Goal: Task Accomplishment & Management: Manage account settings

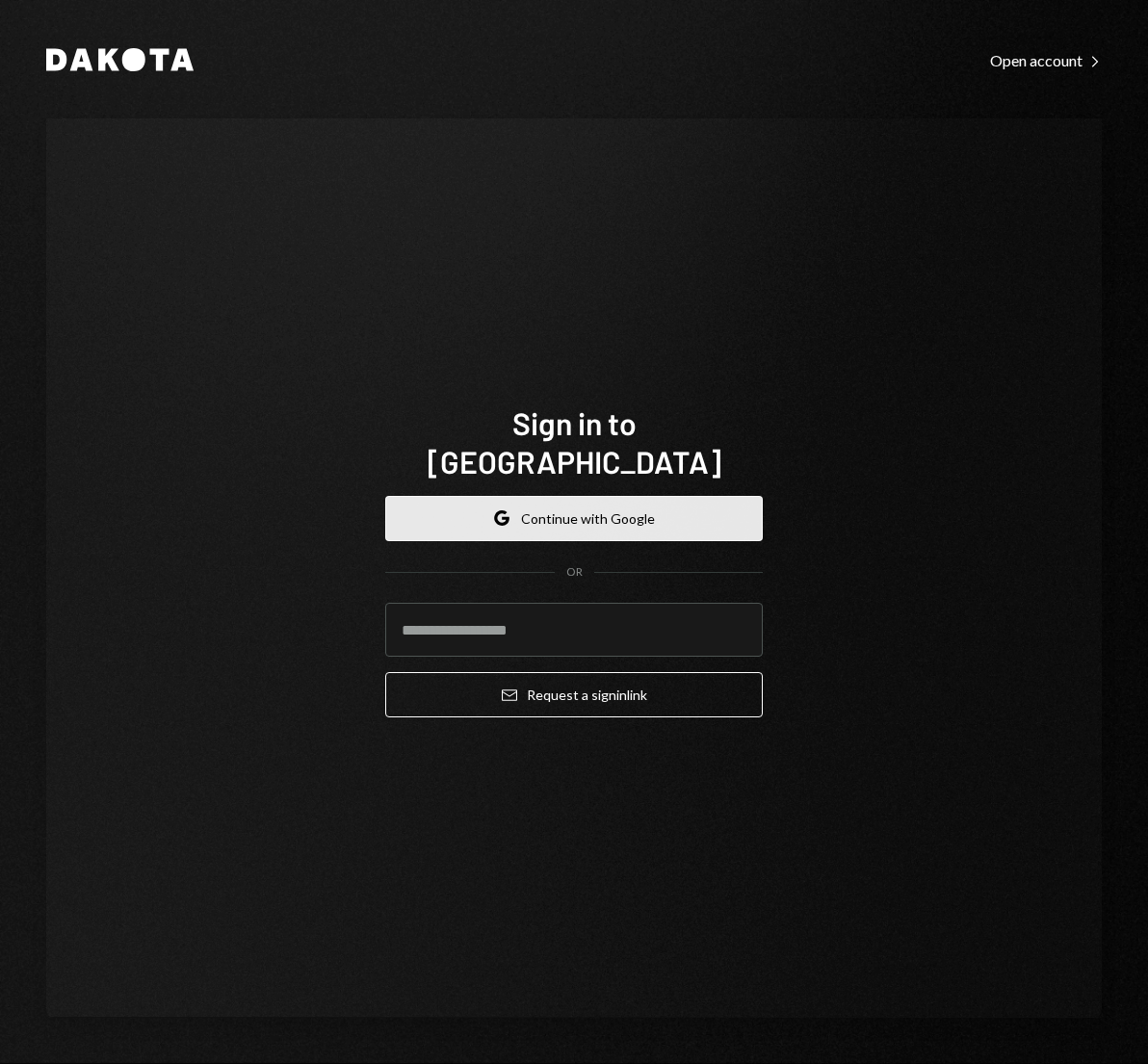
click at [569, 496] on button "Google Continue with Google" at bounding box center [574, 519] width 378 height 45
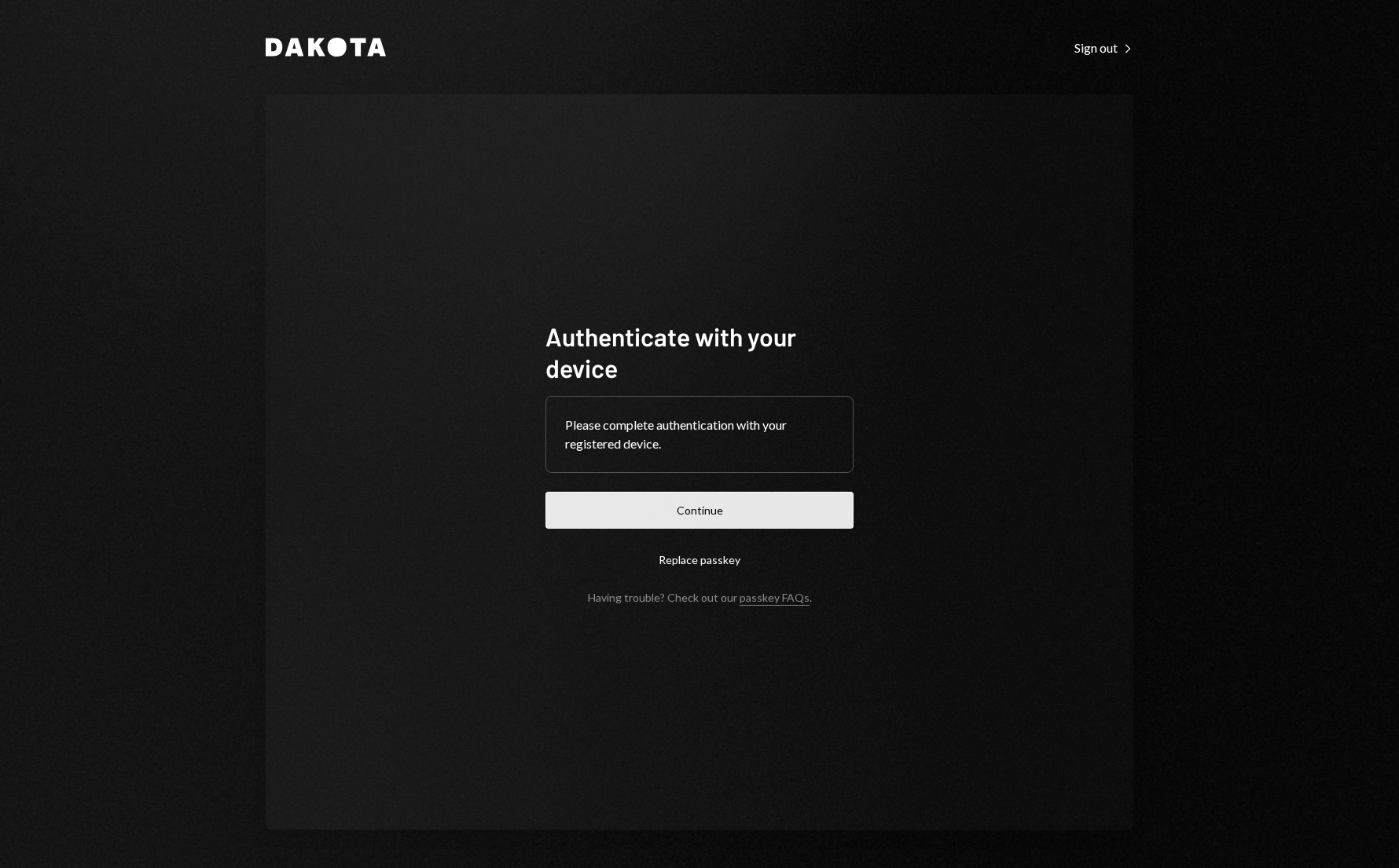
click at [693, 515] on button "Continue" at bounding box center [700, 511] width 308 height 37
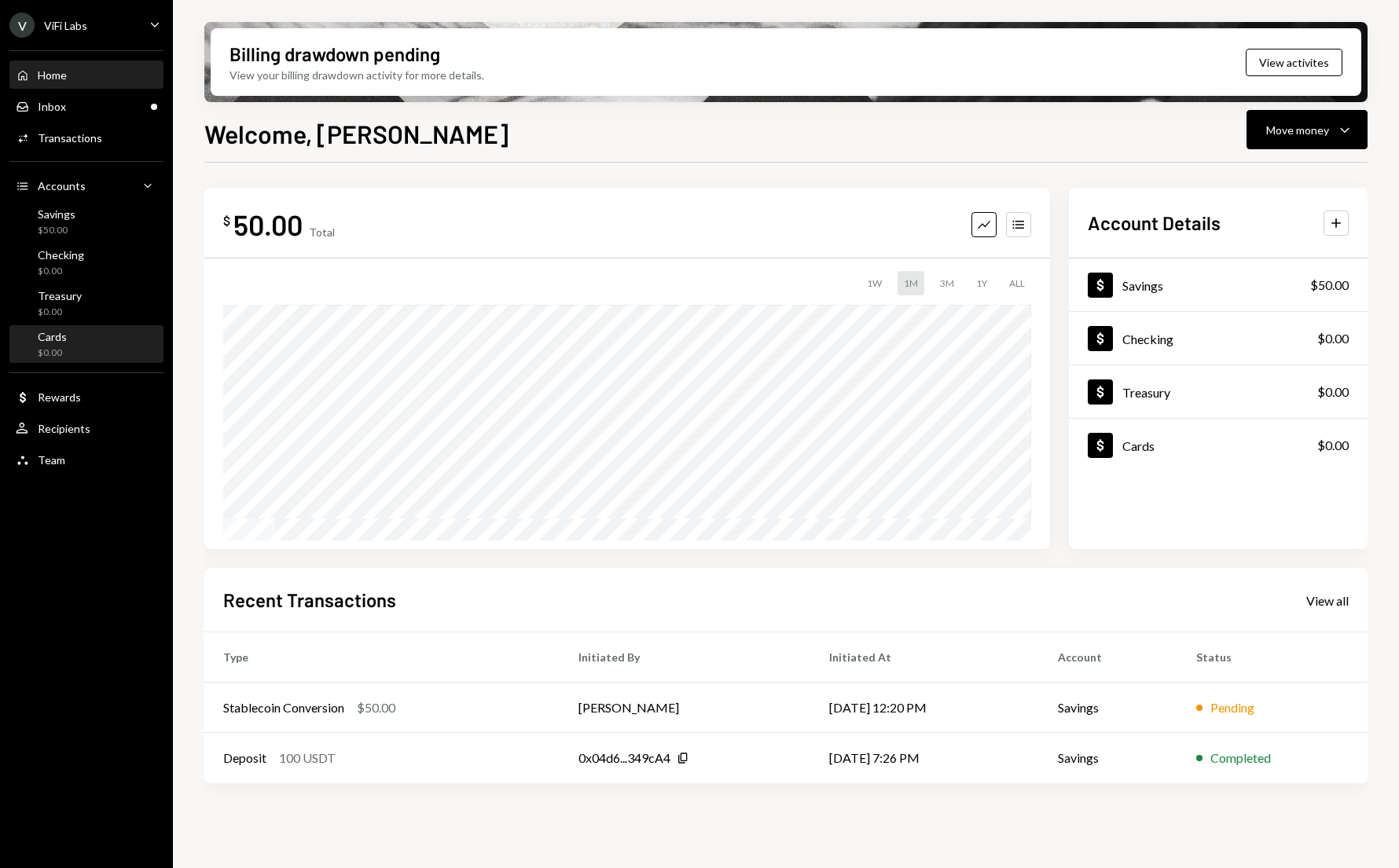
click at [50, 348] on div "$0.00" at bounding box center [52, 353] width 29 height 14
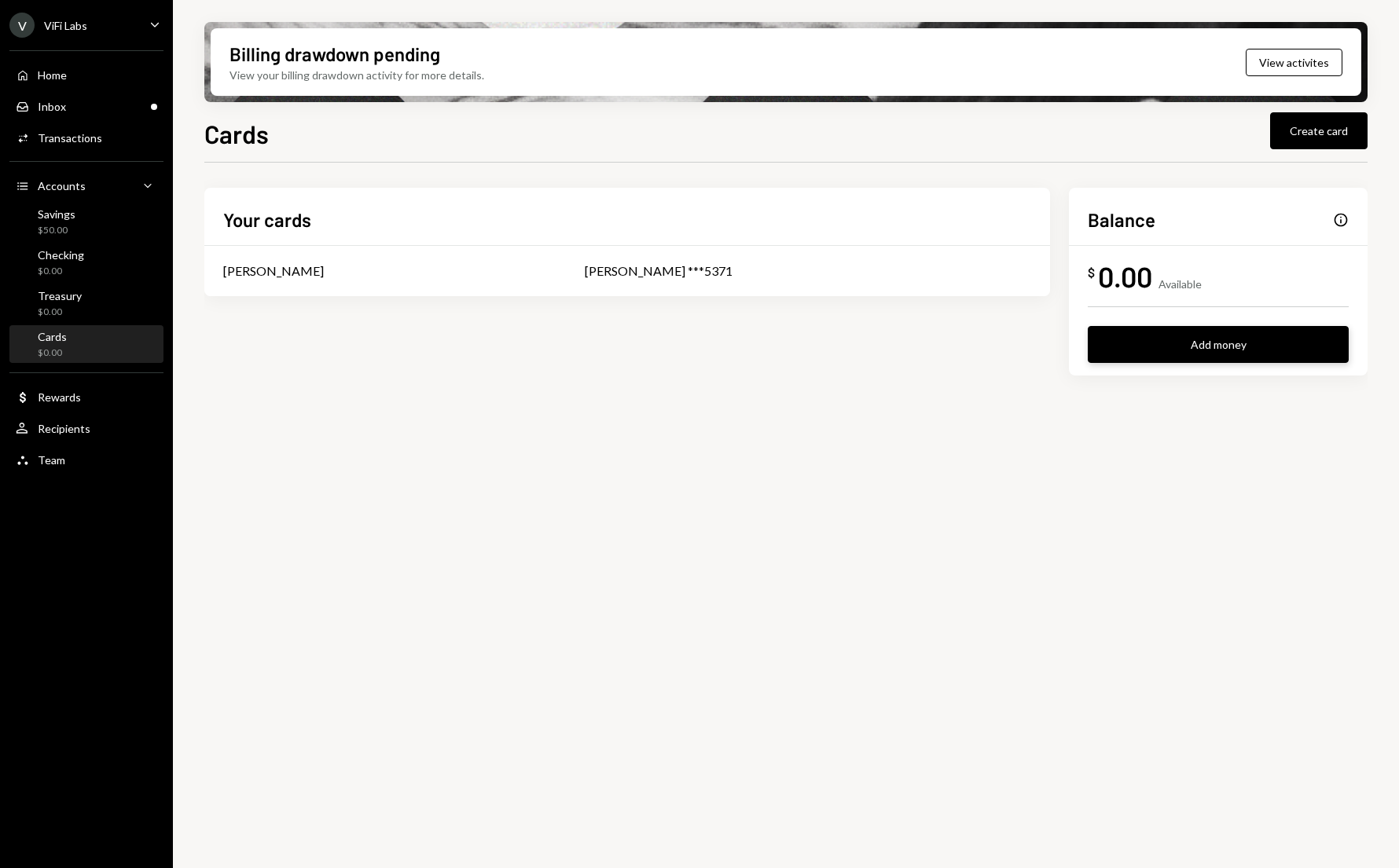
click at [1180, 347] on button "Add money" at bounding box center [1217, 344] width 261 height 37
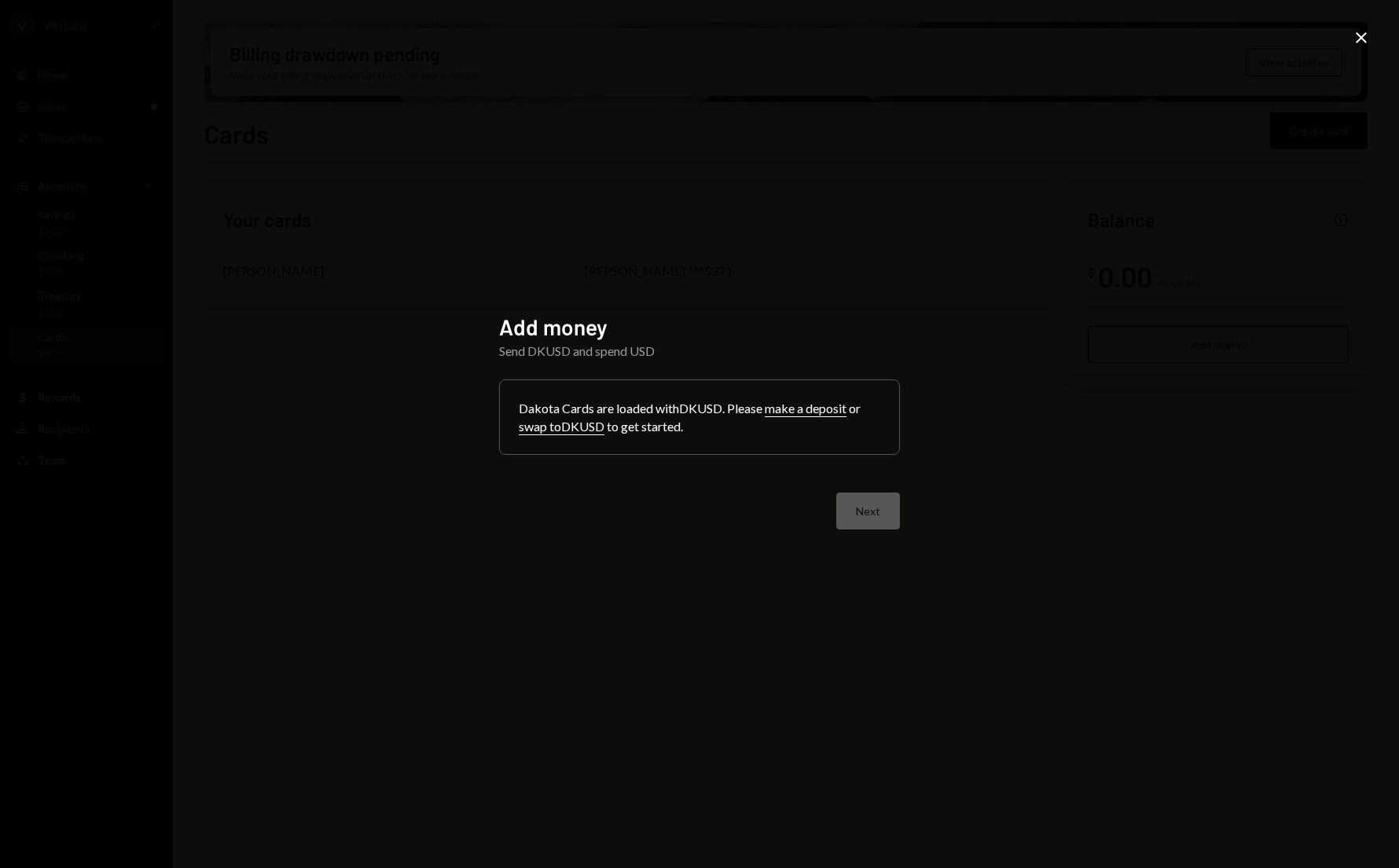
click at [1358, 39] on icon "Close" at bounding box center [1360, 37] width 19 height 19
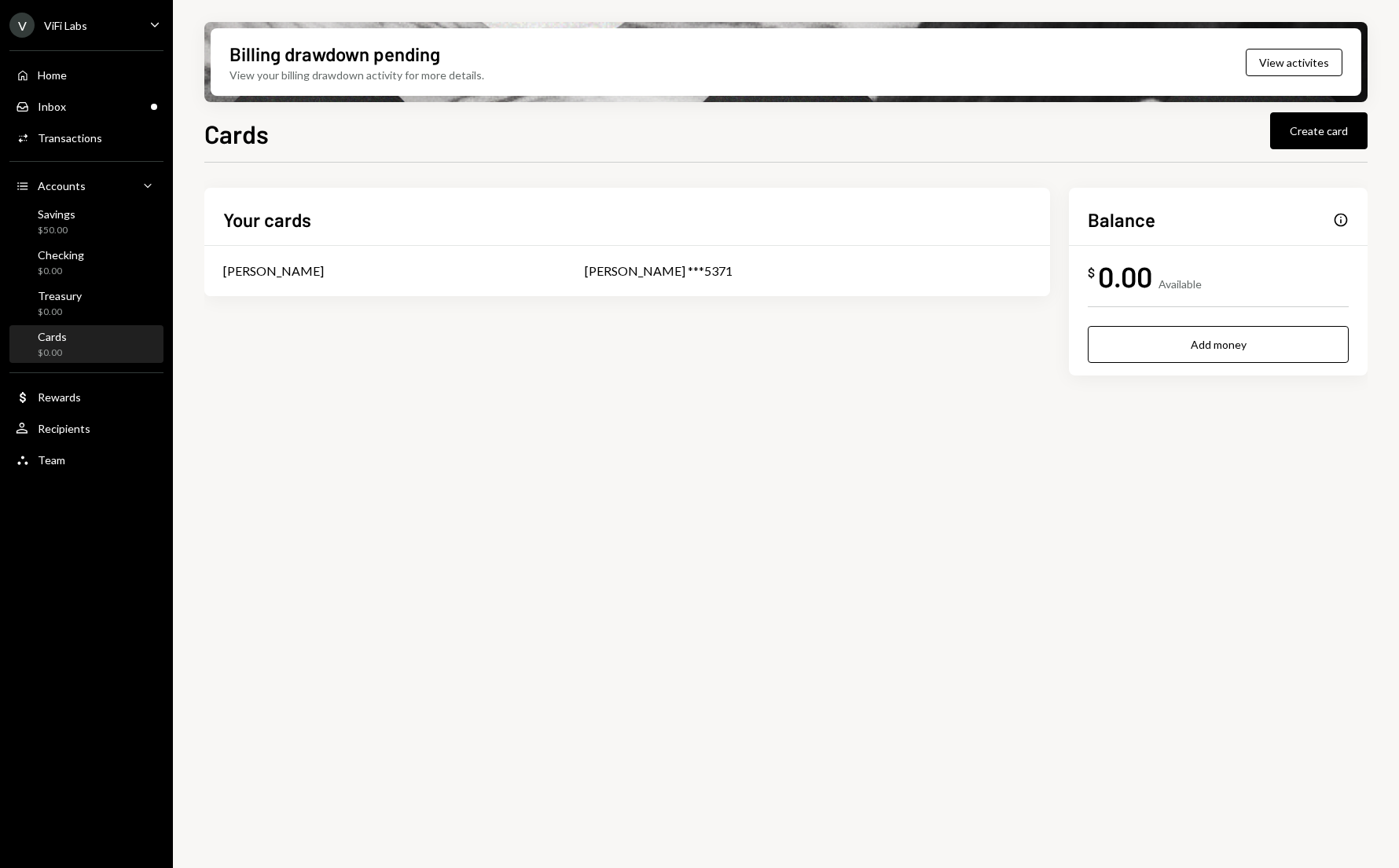
click at [752, 382] on div "Your cards [PERSON_NAME] [PERSON_NAME] ***5371 Balance Info $ 0.00 Available Ad…" at bounding box center [786, 307] width 1163 height 238
click at [65, 225] on div "$50.00" at bounding box center [56, 231] width 38 height 14
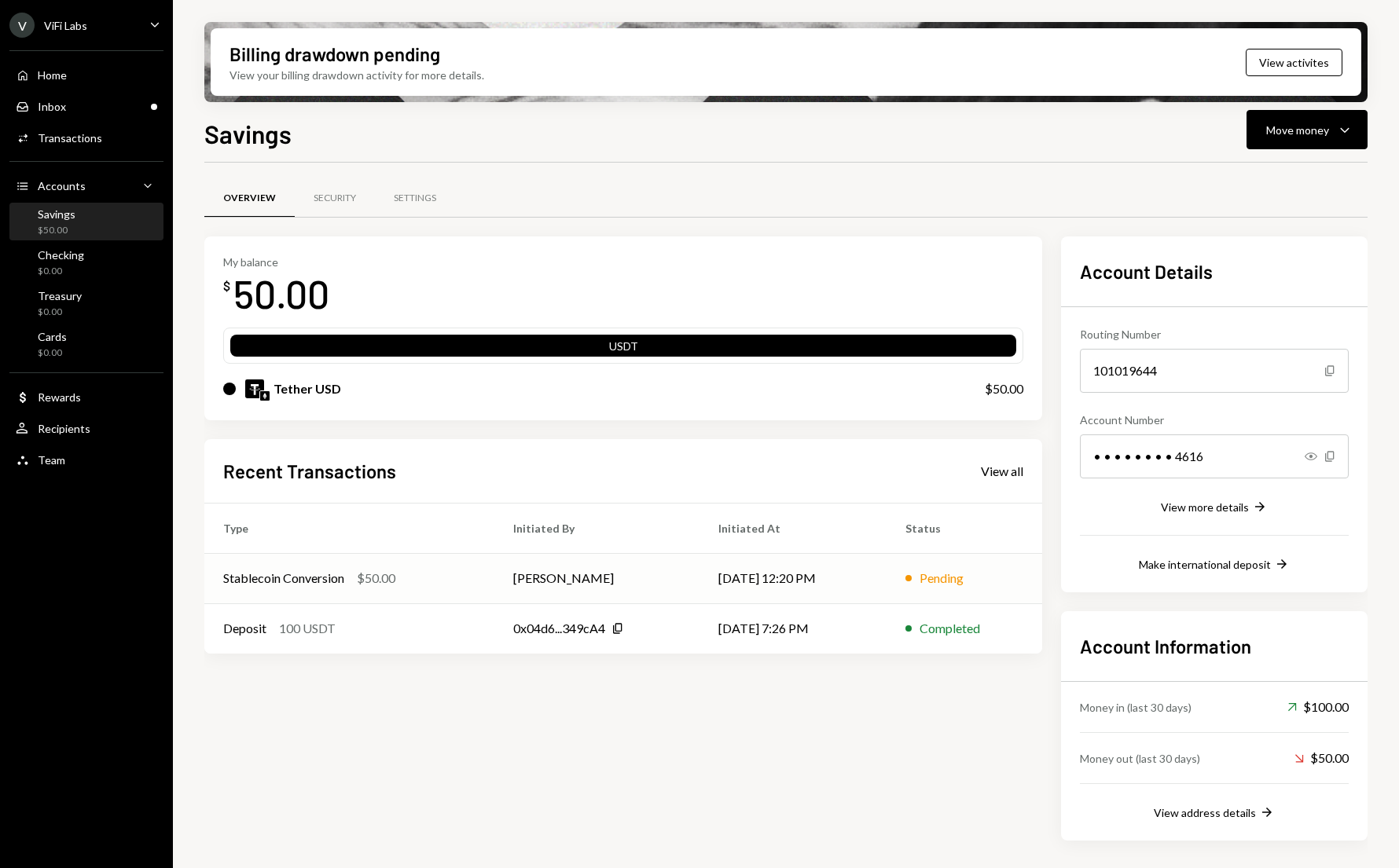
click at [376, 582] on div "$50.00" at bounding box center [376, 578] width 39 height 19
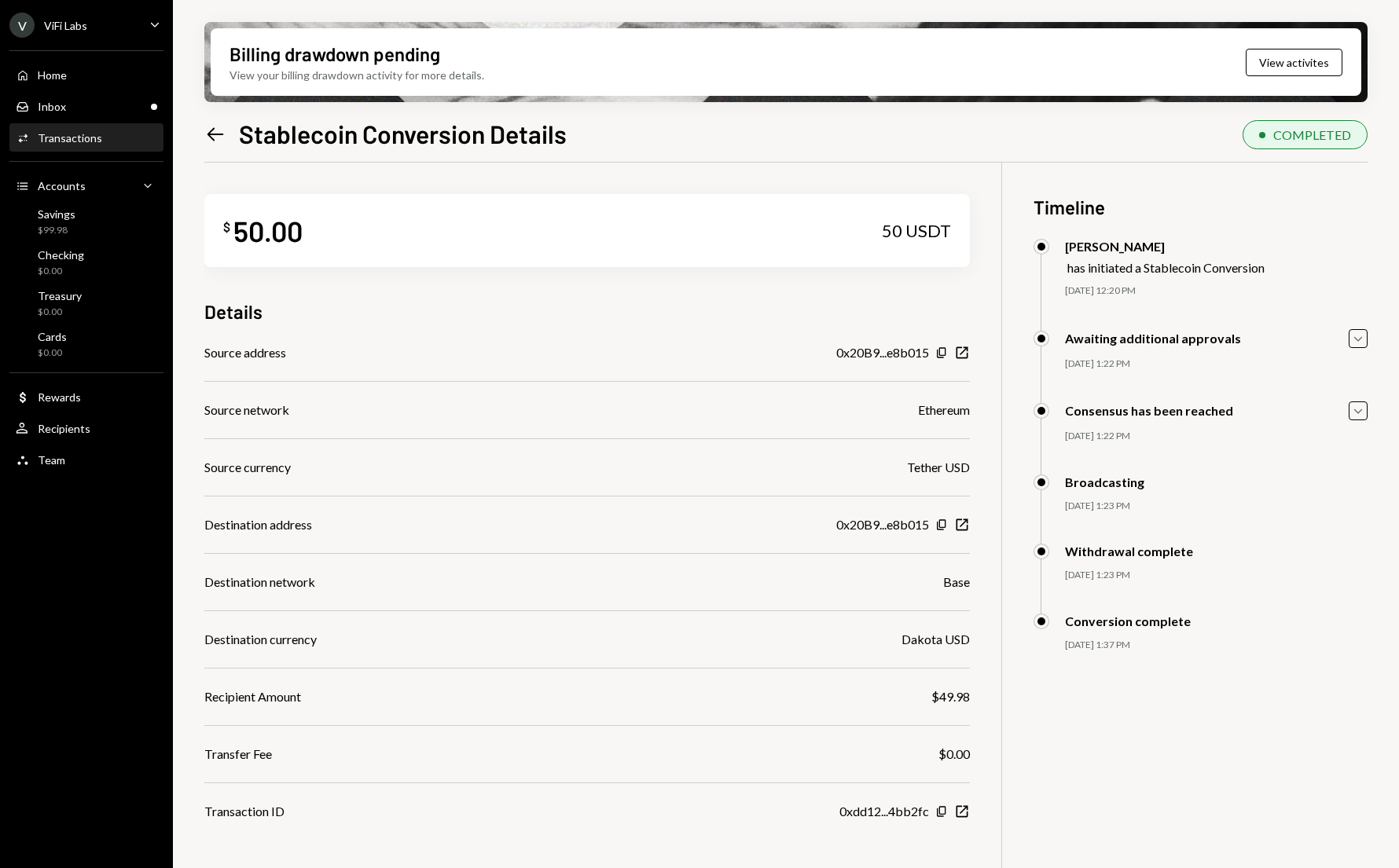
click at [445, 309] on div "Details" at bounding box center [587, 311] width 766 height 26
click at [66, 222] on div "Savings $99.98" at bounding box center [56, 222] width 38 height 30
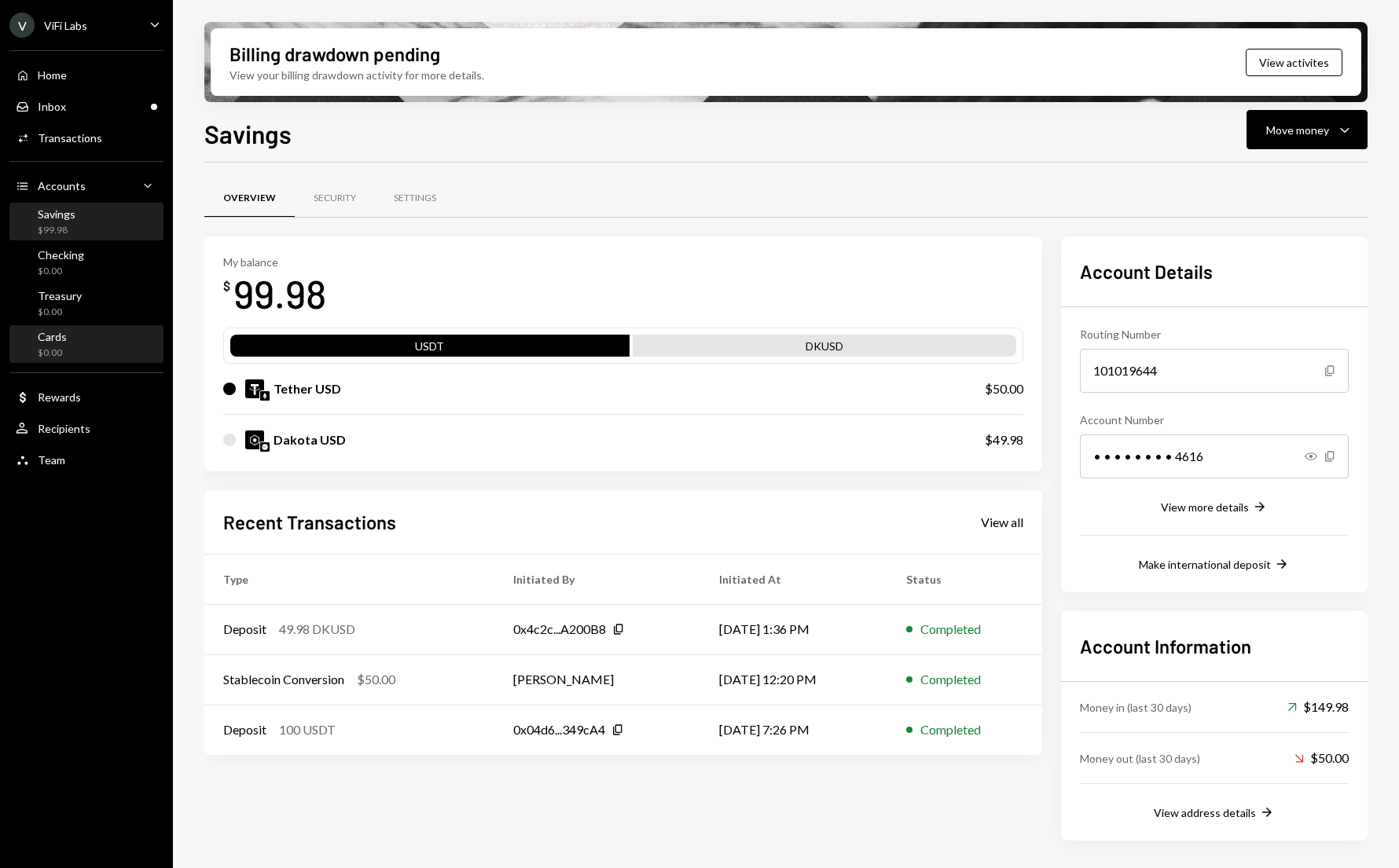
click at [62, 352] on div "$0.00" at bounding box center [52, 353] width 29 height 14
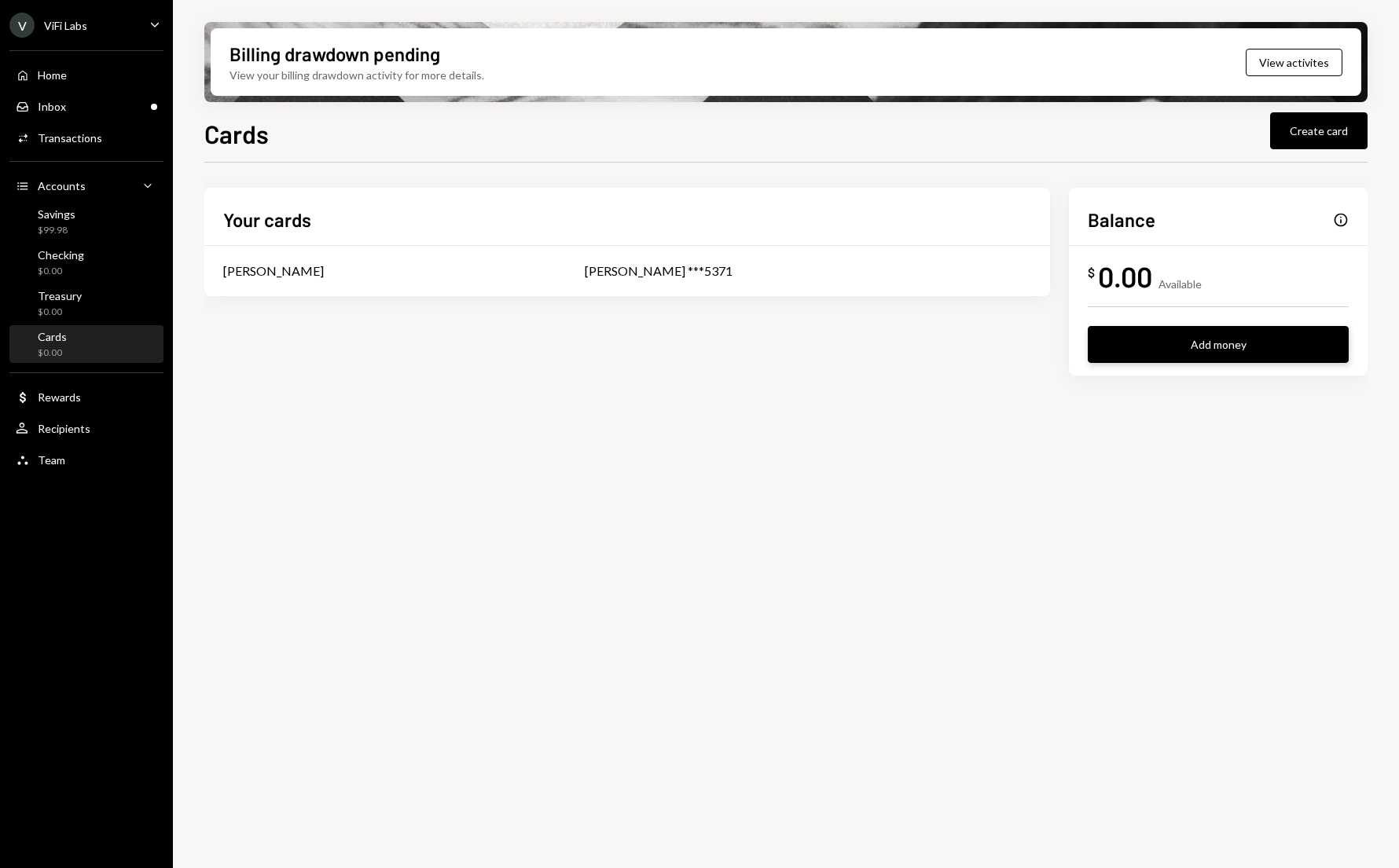
click at [1159, 349] on button "Add money" at bounding box center [1217, 344] width 261 height 37
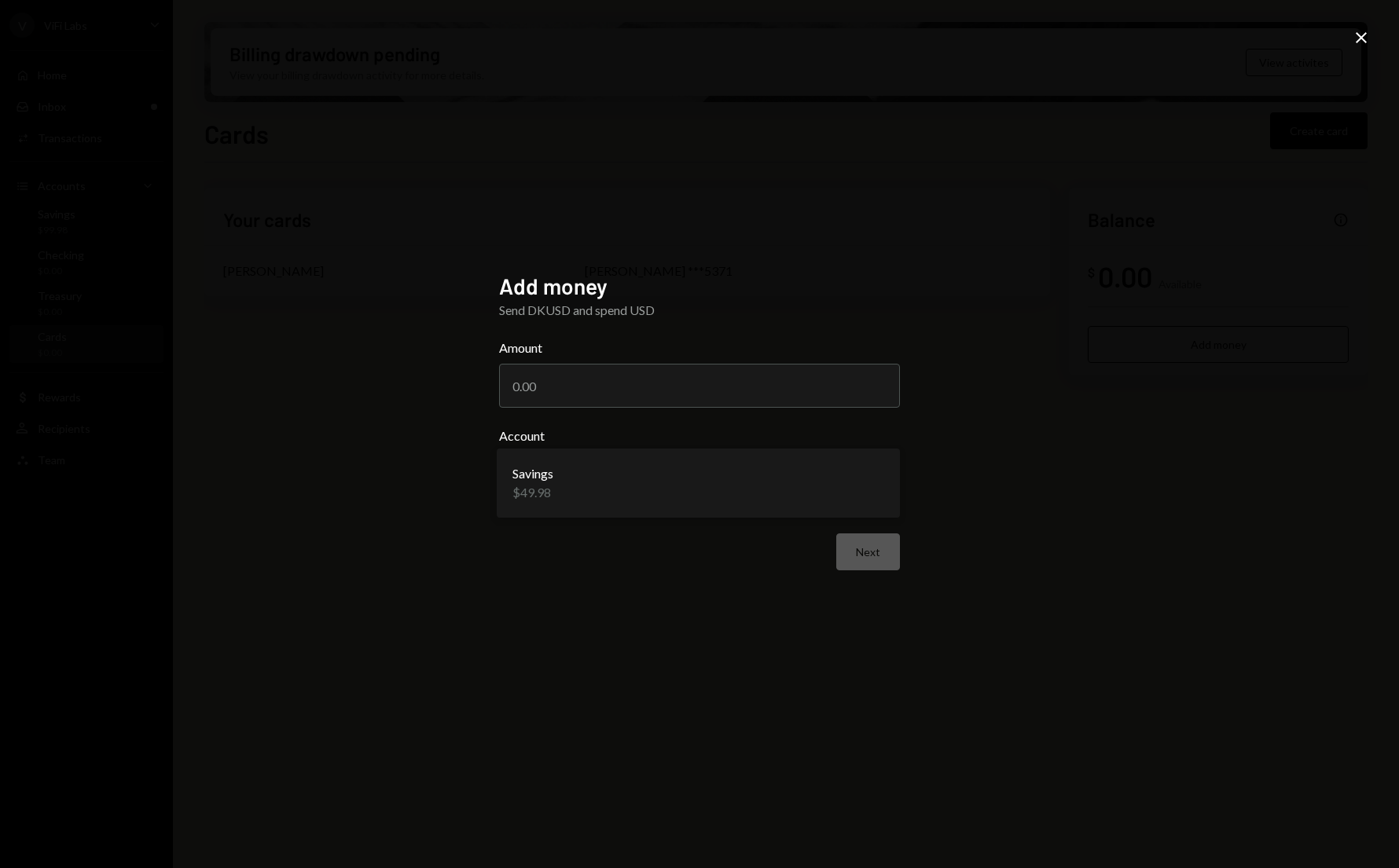
click at [747, 477] on body "**********" at bounding box center [700, 434] width 1399 height 868
click at [600, 388] on input "Amount" at bounding box center [700, 386] width 401 height 44
type input "49"
click at [860, 557] on button "Next" at bounding box center [867, 552] width 64 height 37
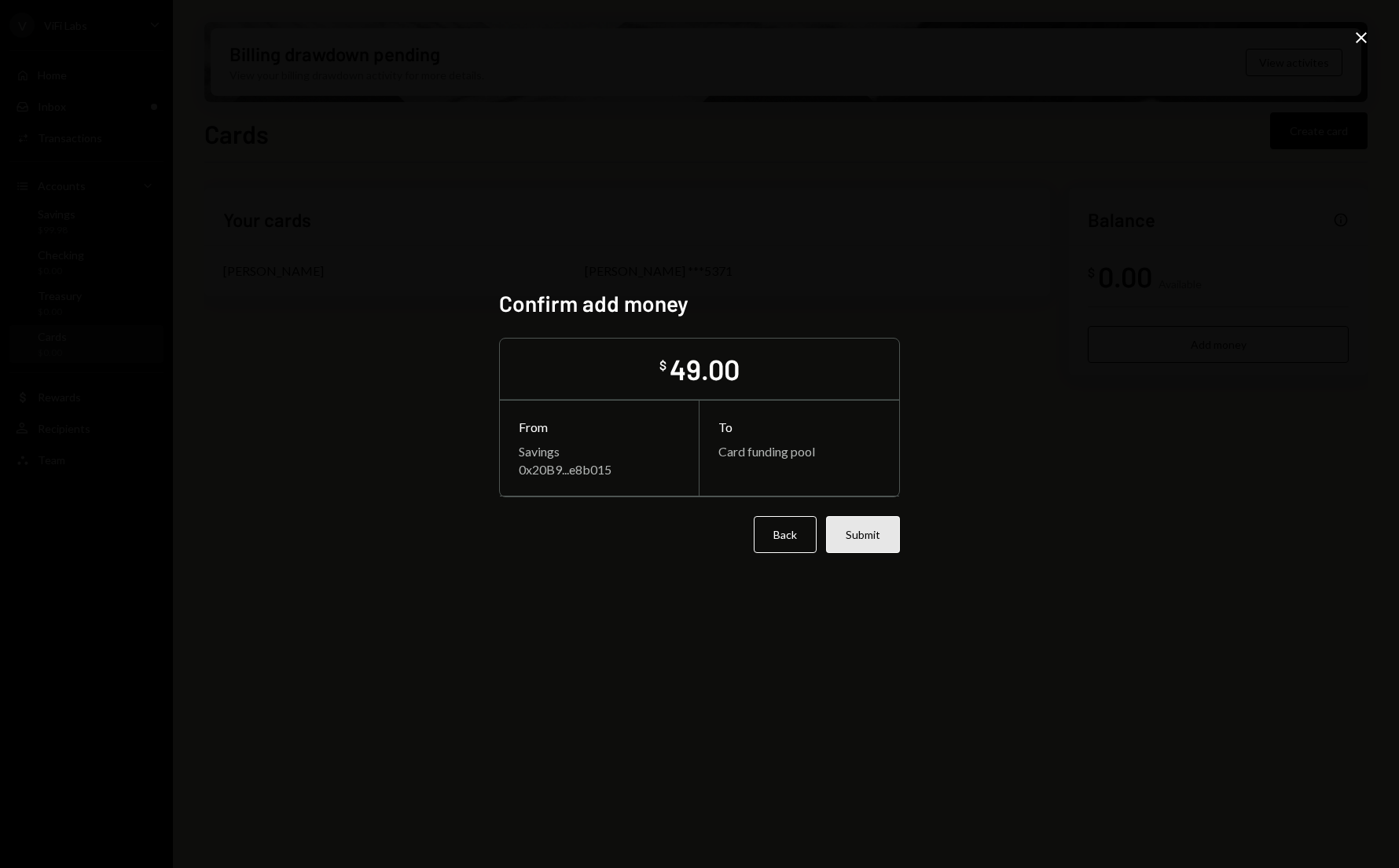
click at [867, 540] on button "Submit" at bounding box center [863, 535] width 74 height 37
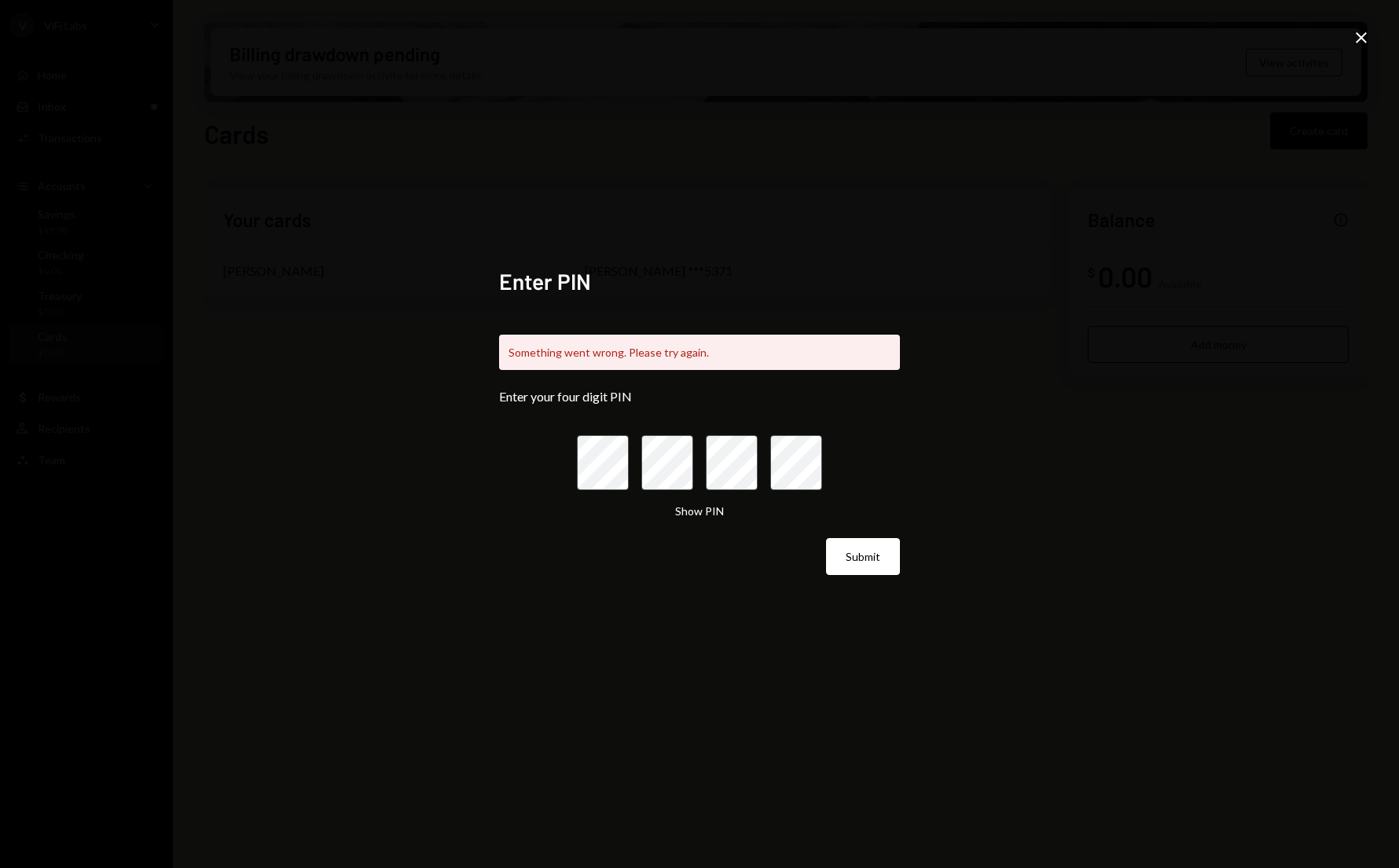
click at [1360, 41] on icon "Close" at bounding box center [1360, 37] width 19 height 19
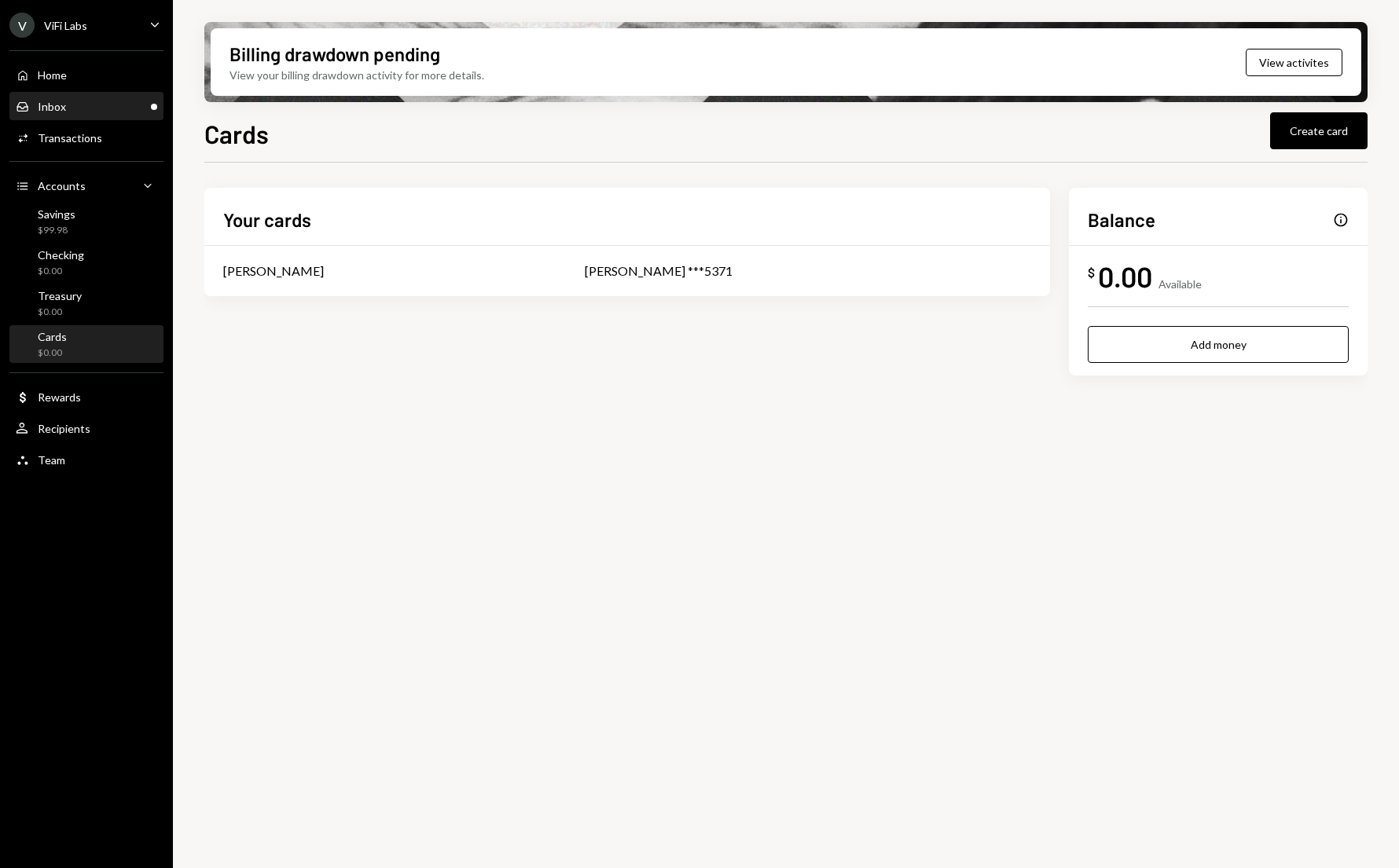
click at [76, 102] on div "Inbox Inbox" at bounding box center [86, 107] width 141 height 15
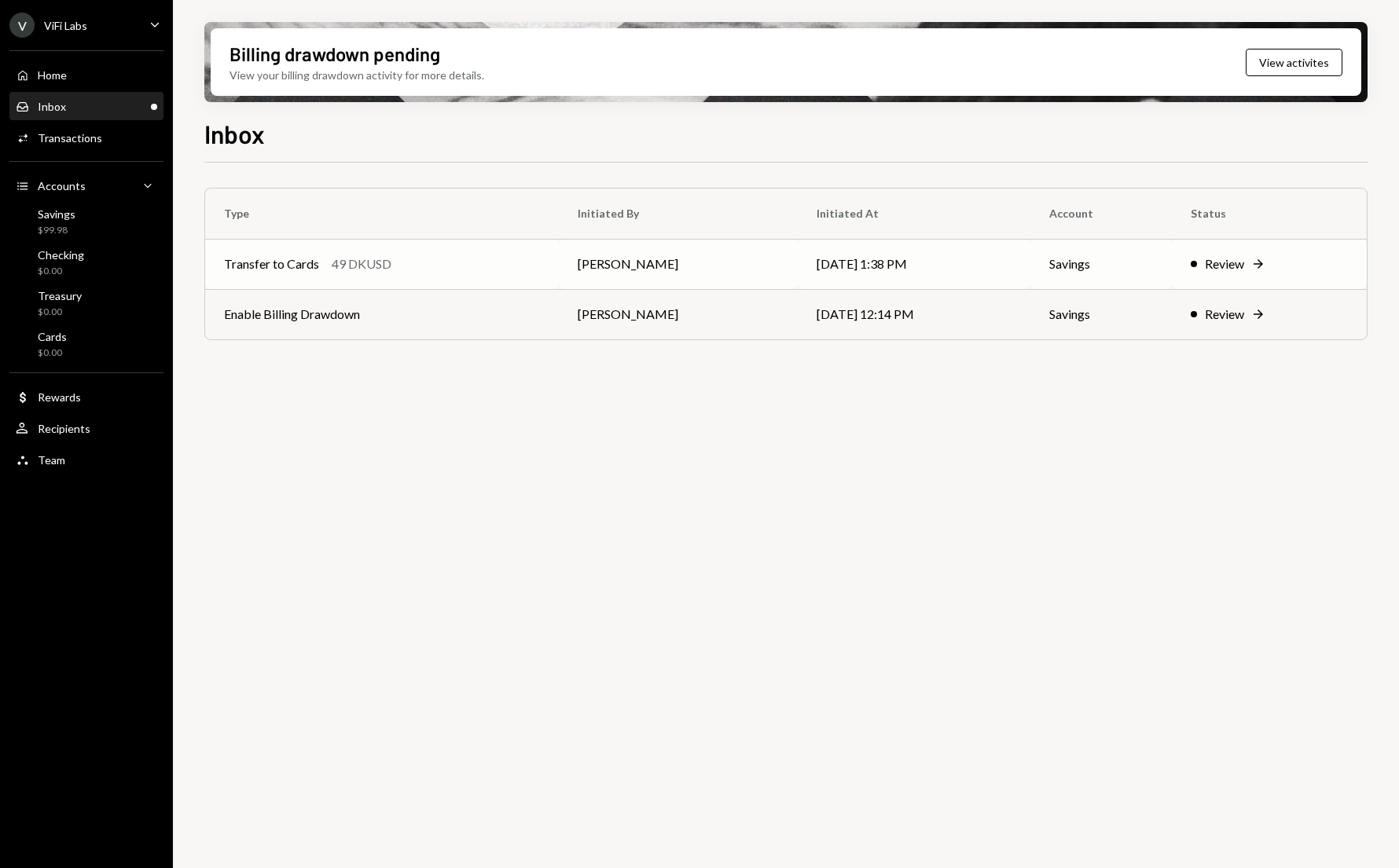
click at [489, 262] on div "Transfer to Cards 49 DKUSD" at bounding box center [382, 264] width 316 height 19
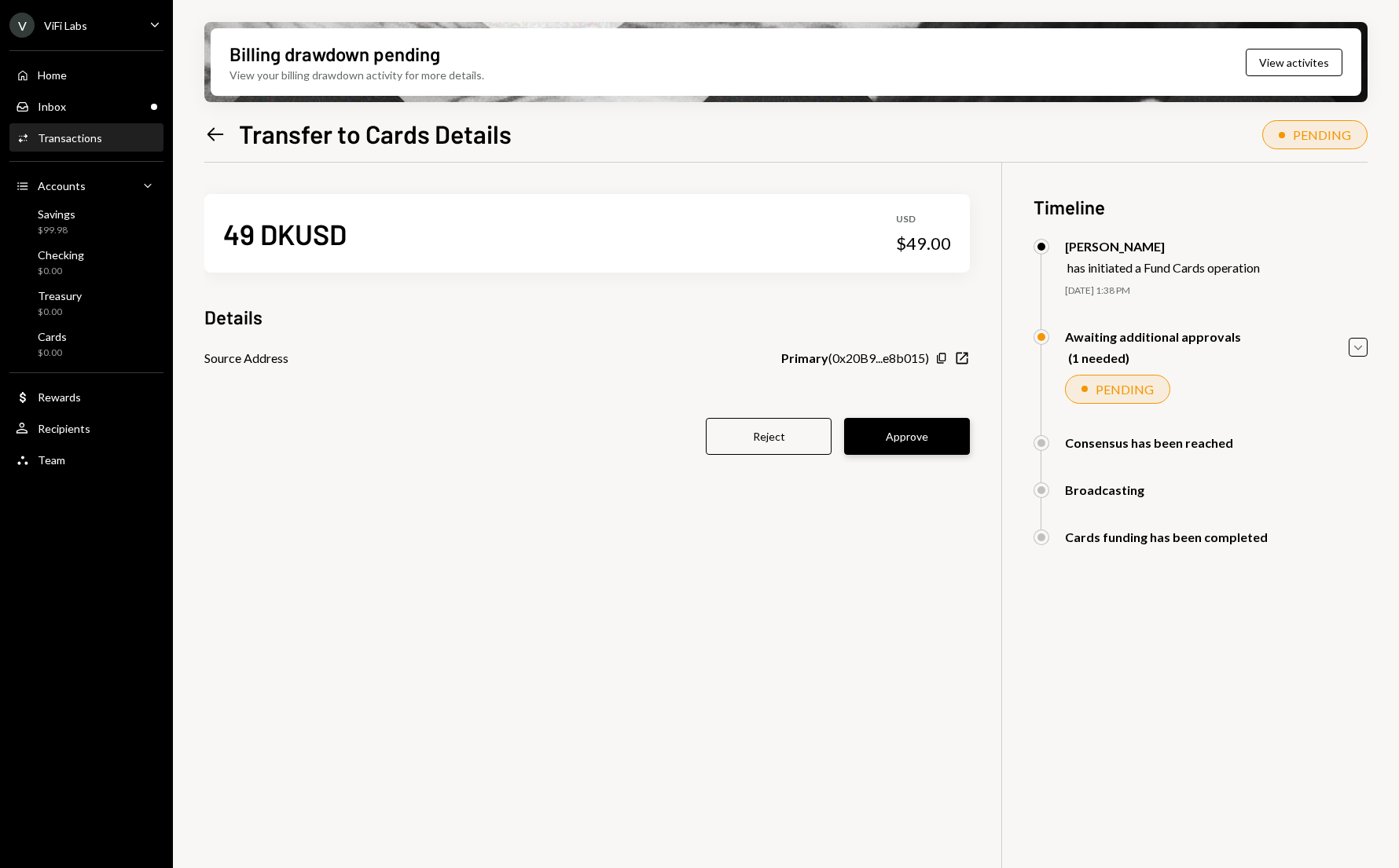
click at [915, 437] on button "Approve" at bounding box center [907, 436] width 126 height 37
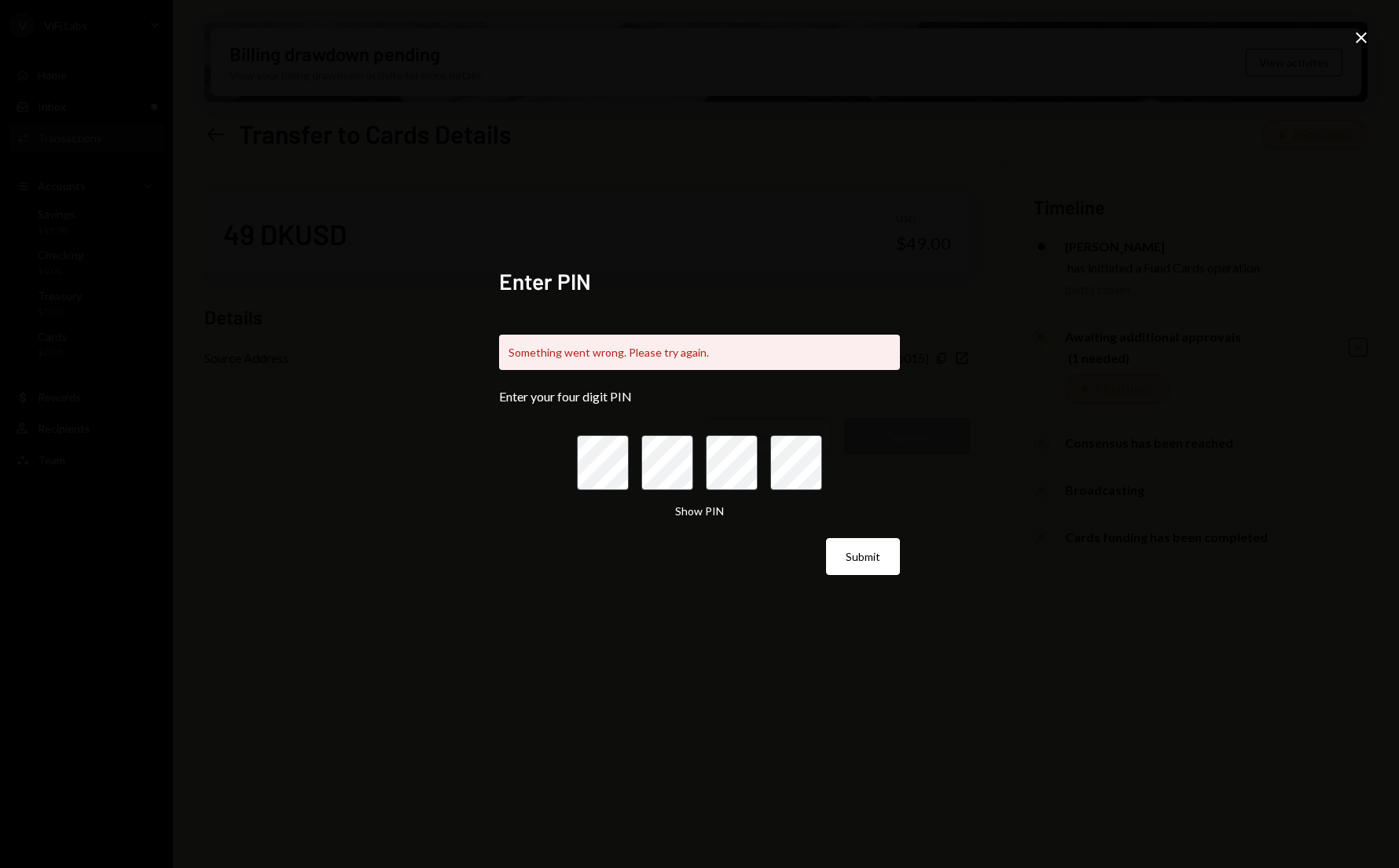
click at [1360, 42] on icon "Close" at bounding box center [1360, 37] width 19 height 19
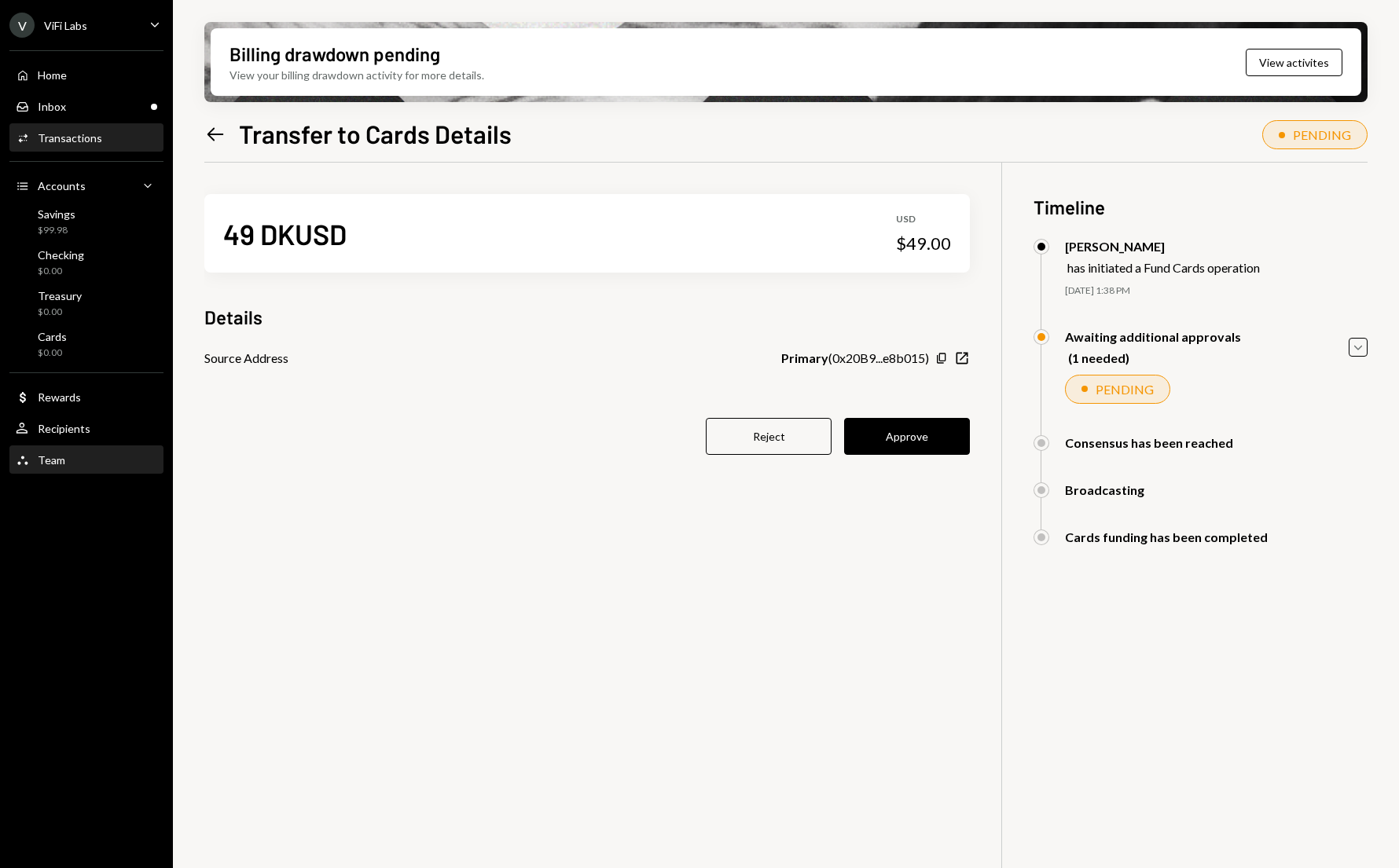
click at [80, 465] on div "Team Team" at bounding box center [86, 461] width 141 height 15
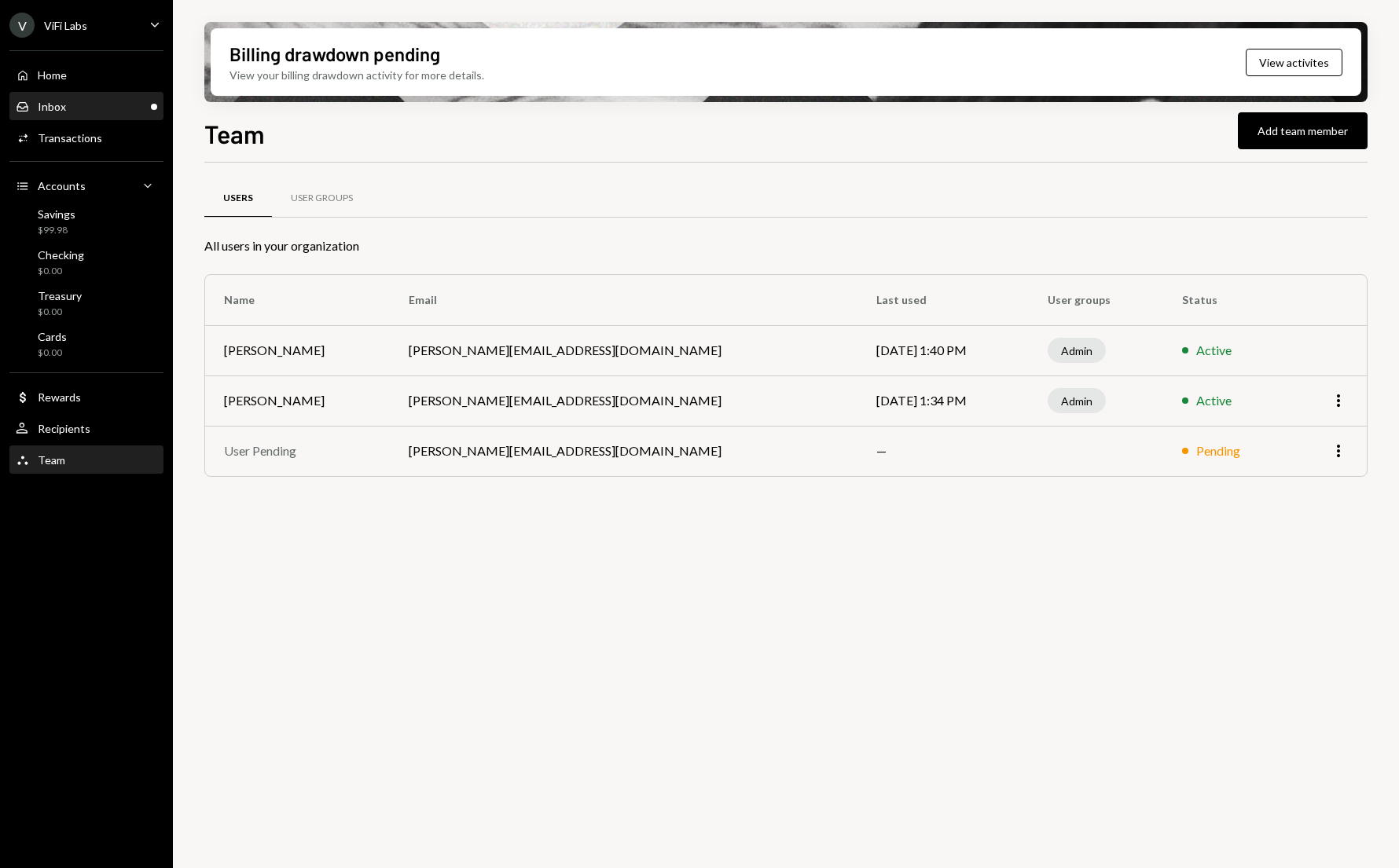
click at [57, 109] on div "Inbox" at bounding box center [52, 106] width 28 height 14
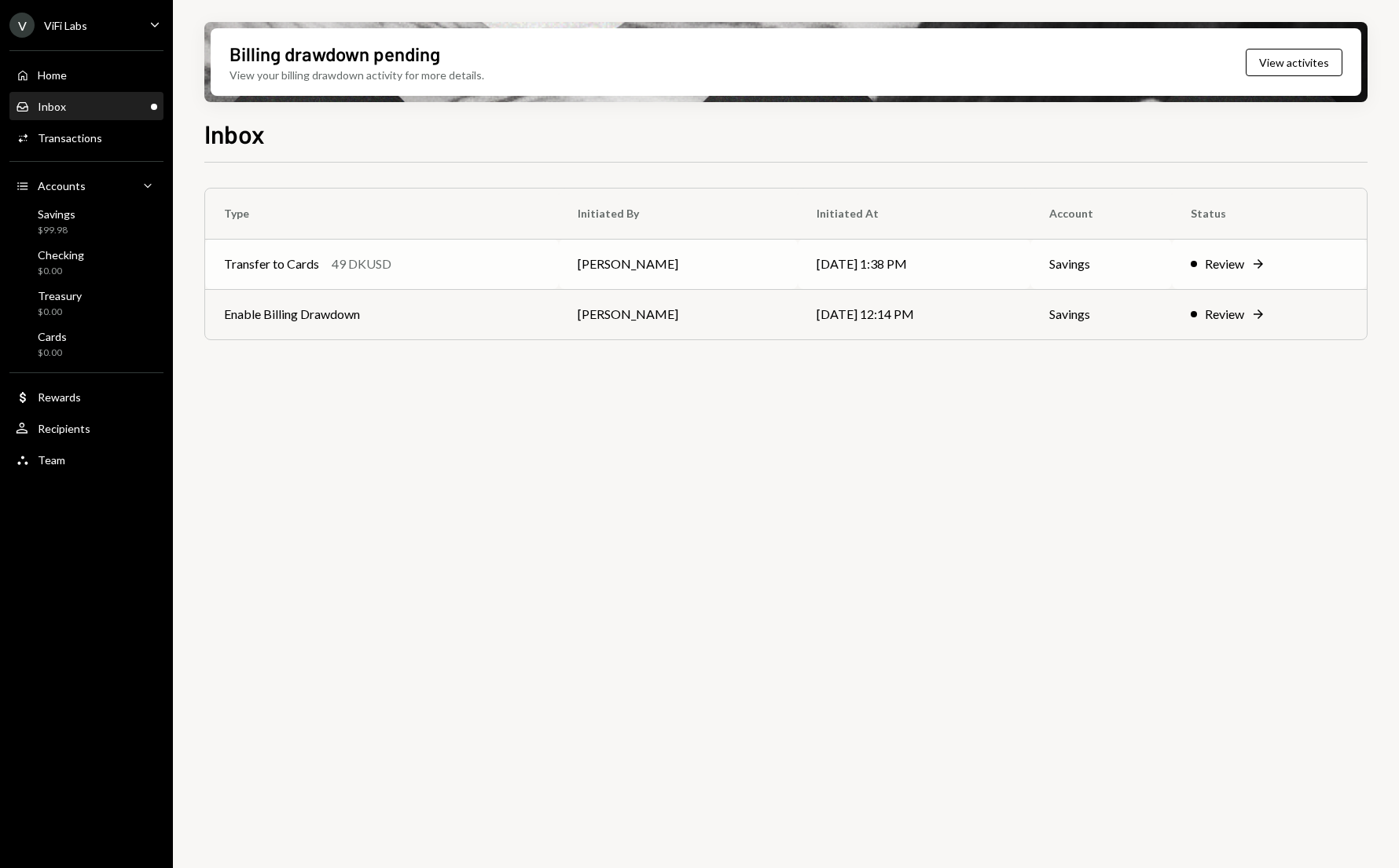
click at [522, 259] on div "Transfer to Cards 49 DKUSD" at bounding box center [382, 264] width 316 height 19
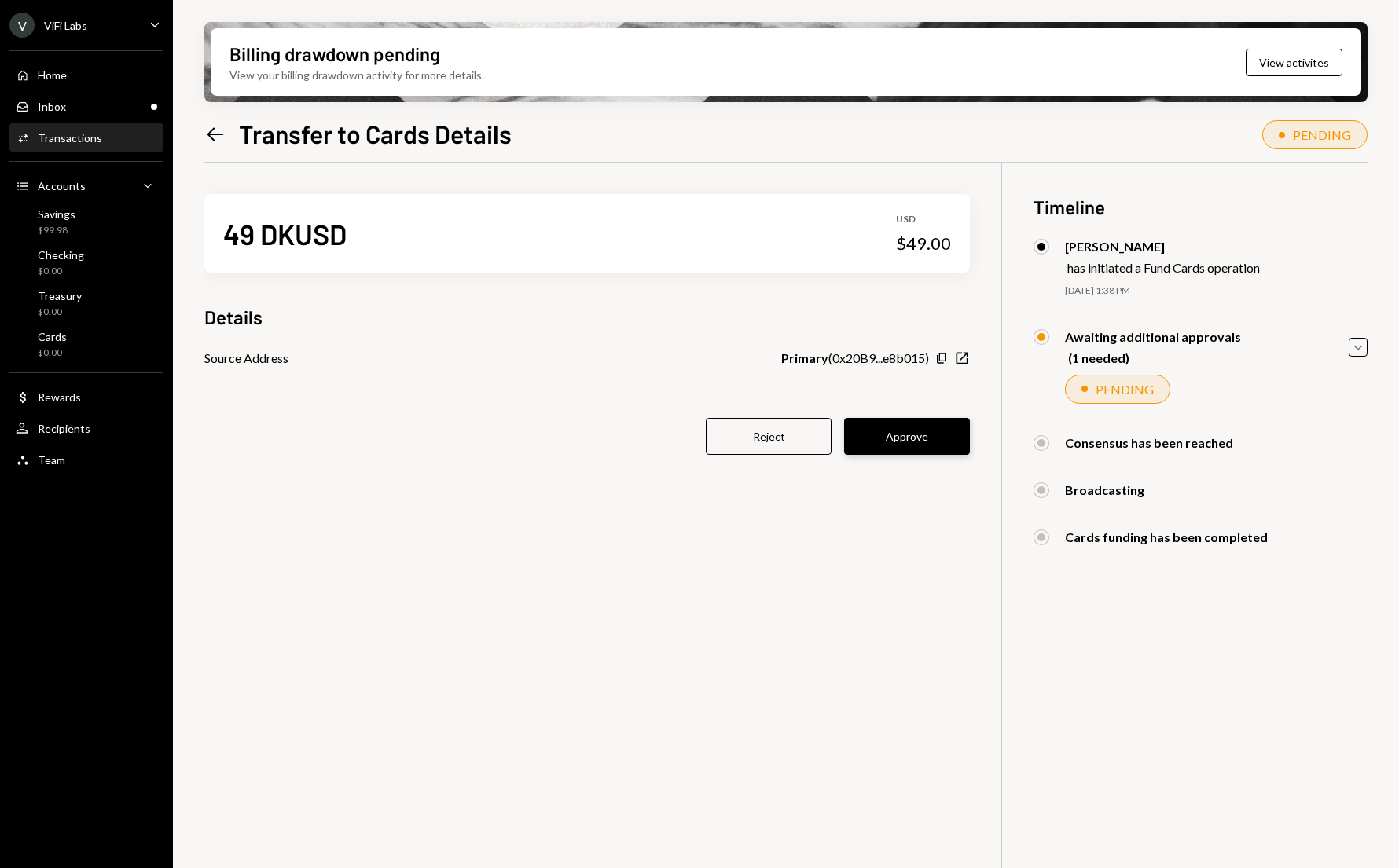
click at [900, 435] on button "Approve" at bounding box center [907, 436] width 126 height 37
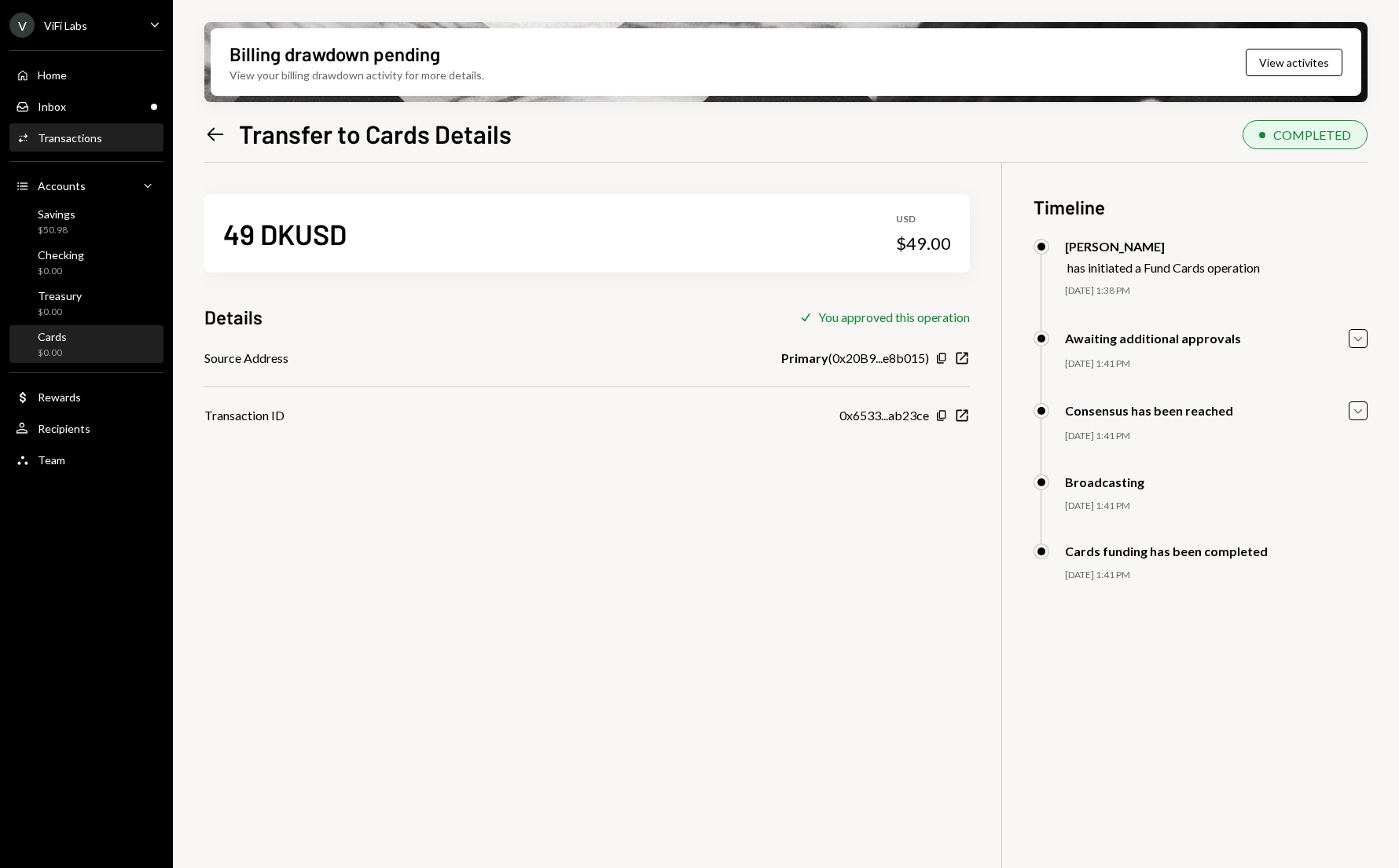
click at [68, 346] on div "Cards $0.00" at bounding box center [86, 344] width 141 height 30
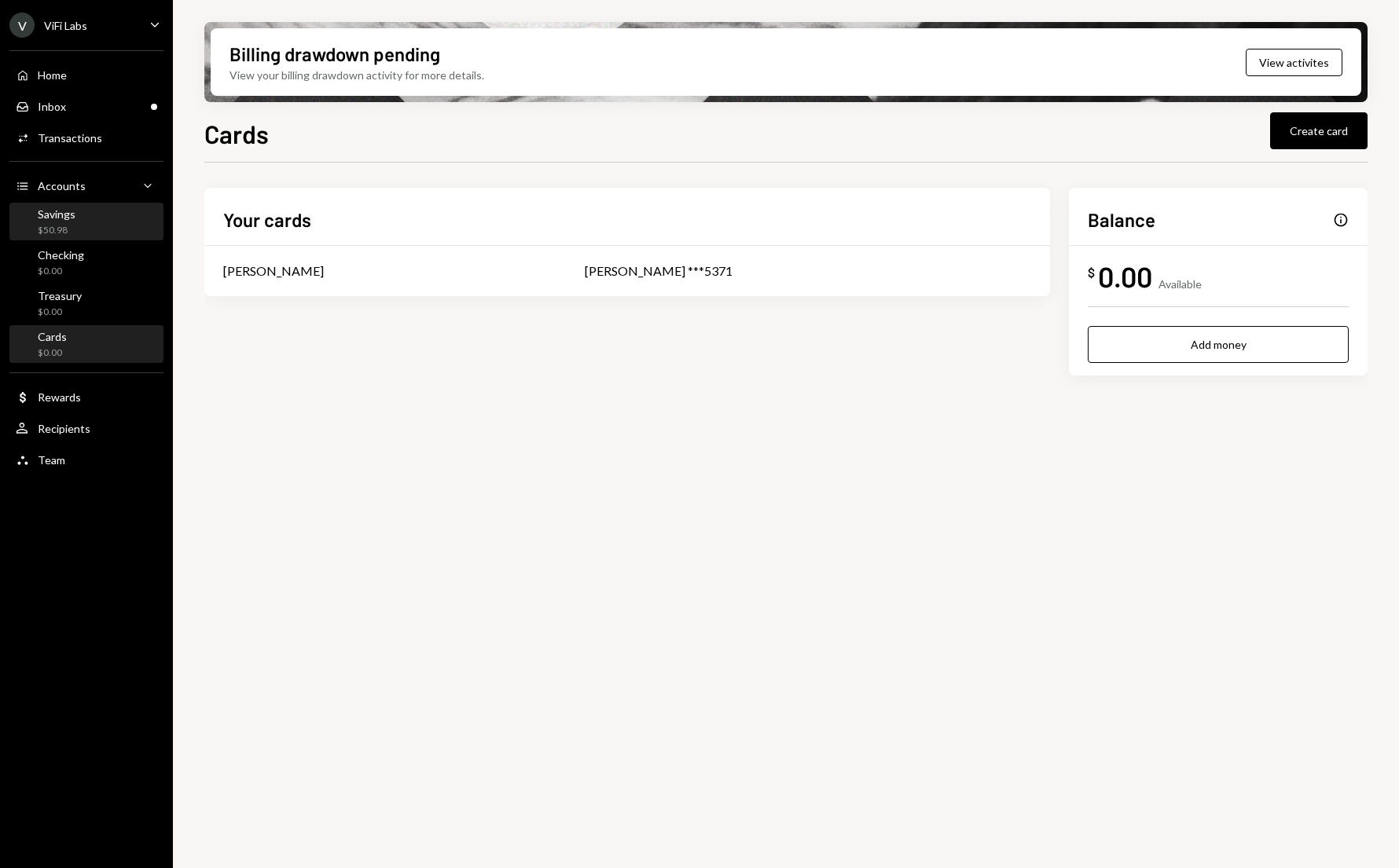
click at [76, 220] on div "Savings $50.98" at bounding box center [86, 222] width 141 height 30
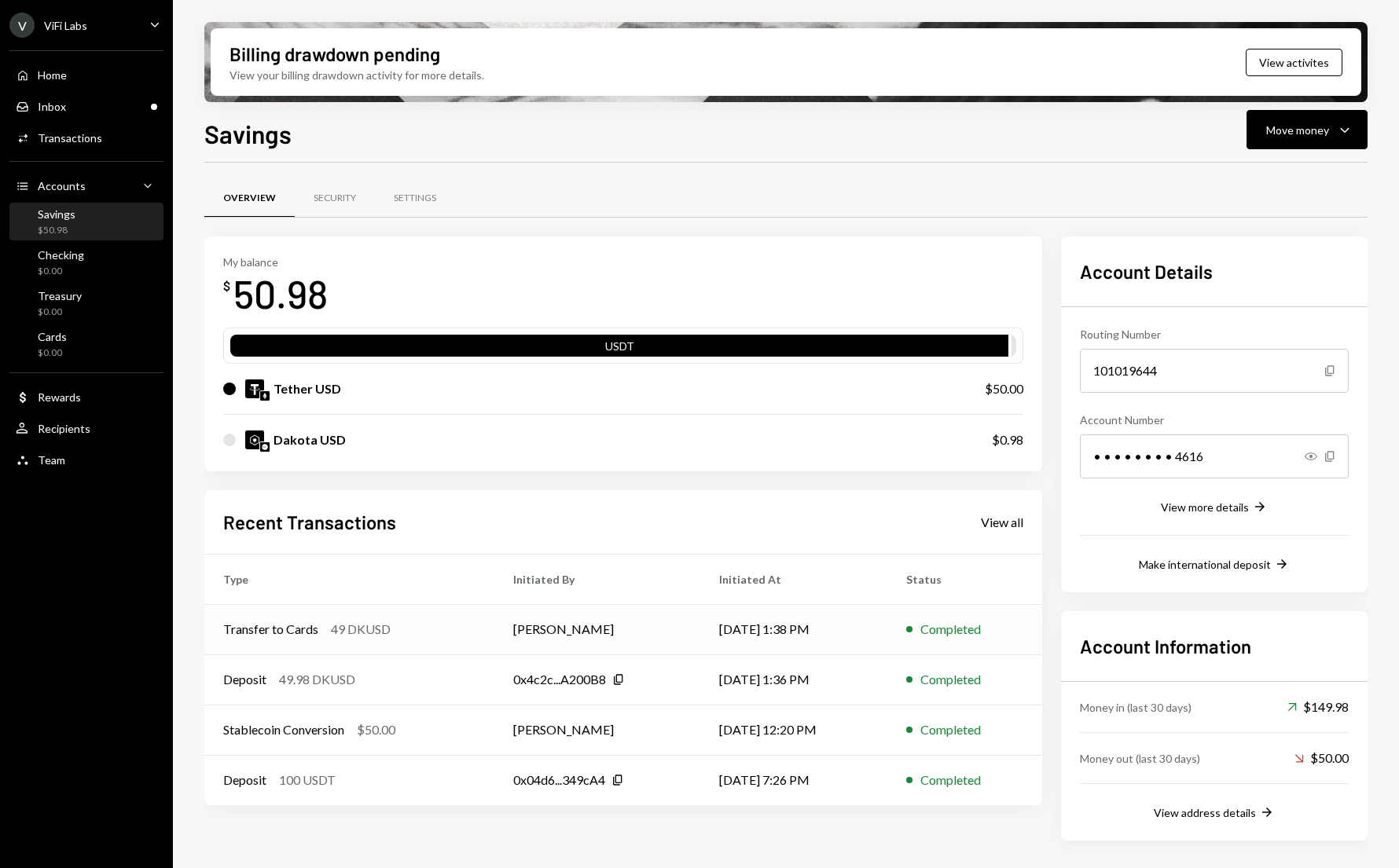
click at [257, 632] on div "Transfer to Cards" at bounding box center [271, 629] width 95 height 19
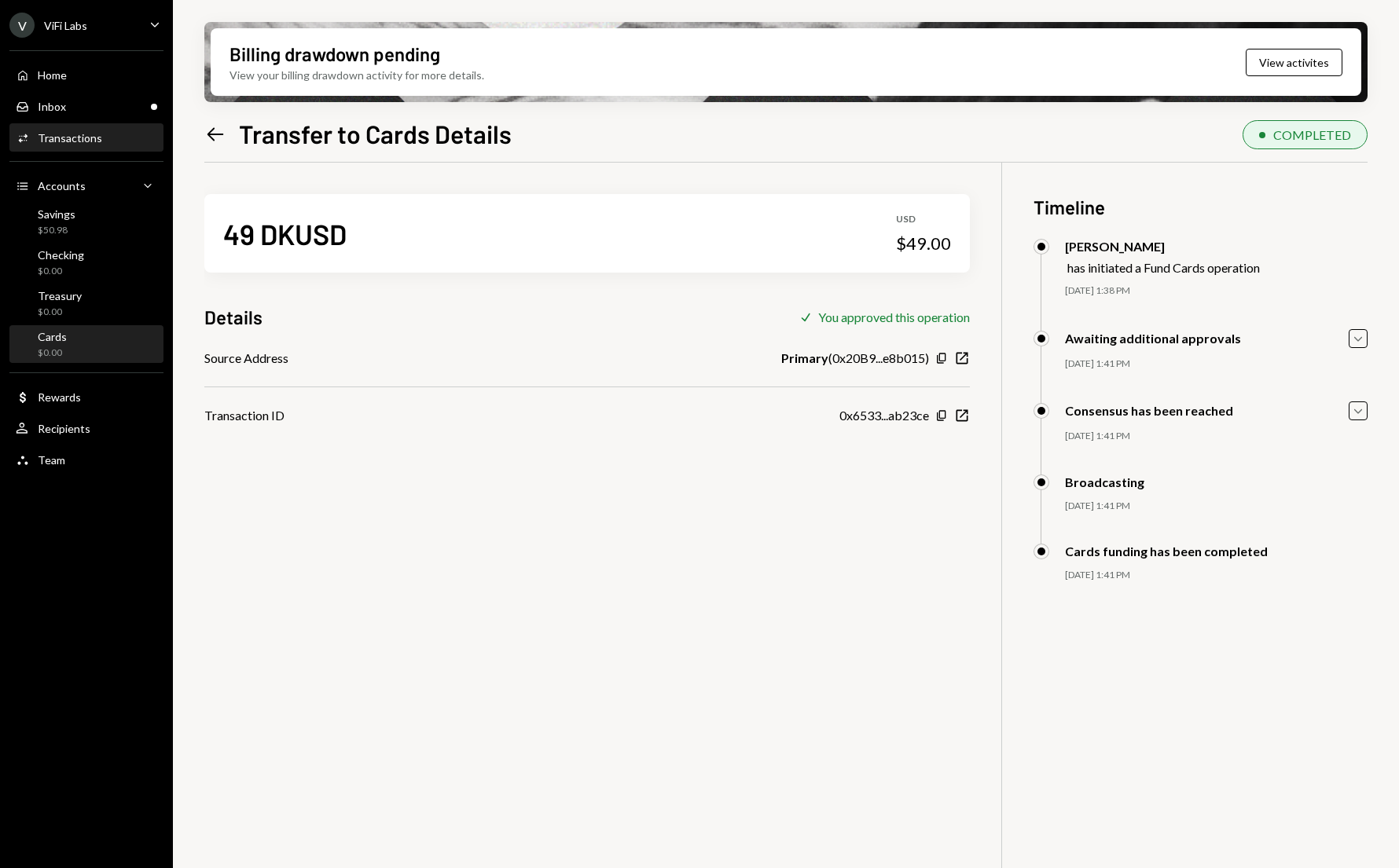
click at [55, 350] on div "$0.00" at bounding box center [52, 353] width 29 height 14
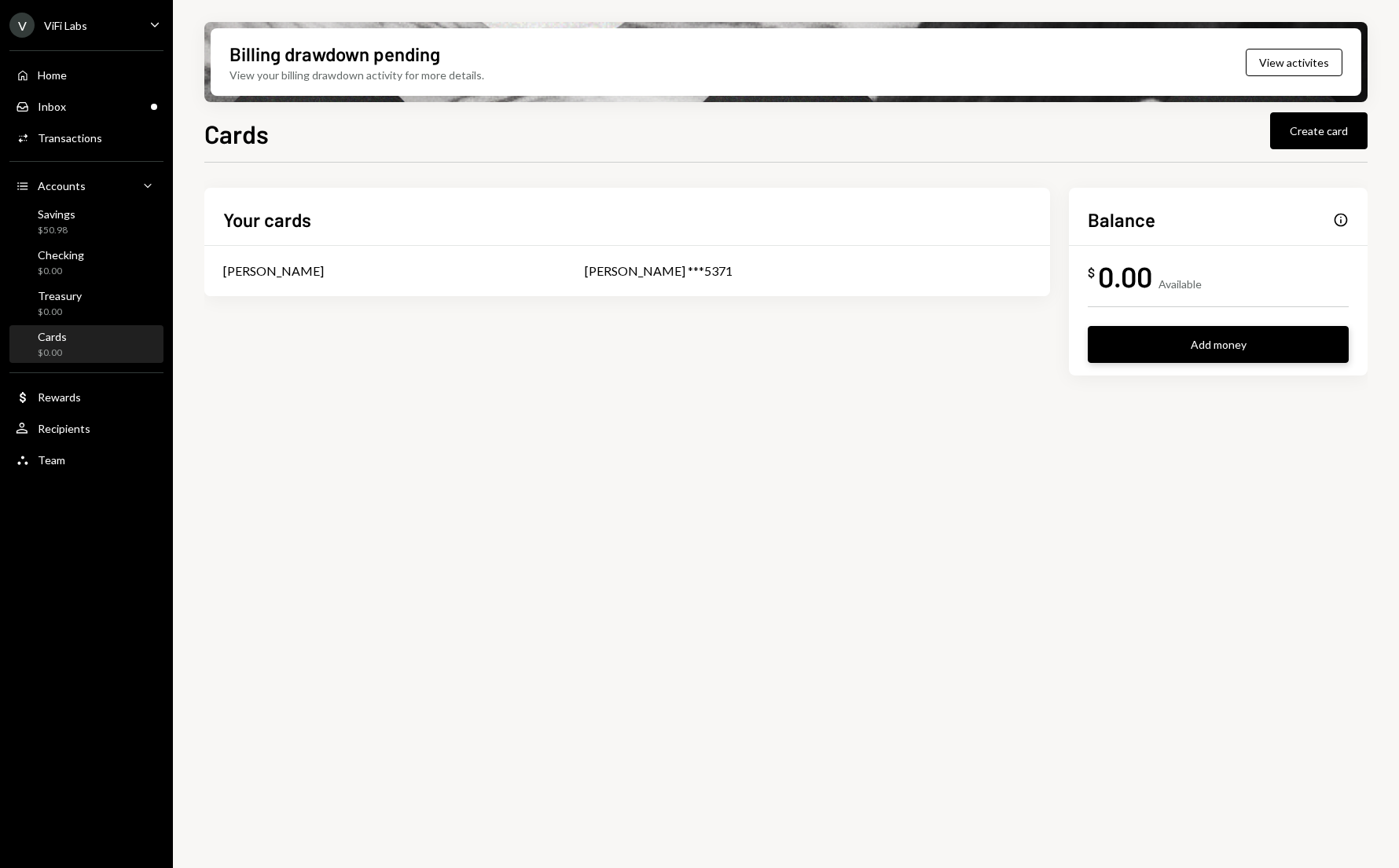
click at [1153, 343] on button "Add money" at bounding box center [1217, 344] width 261 height 37
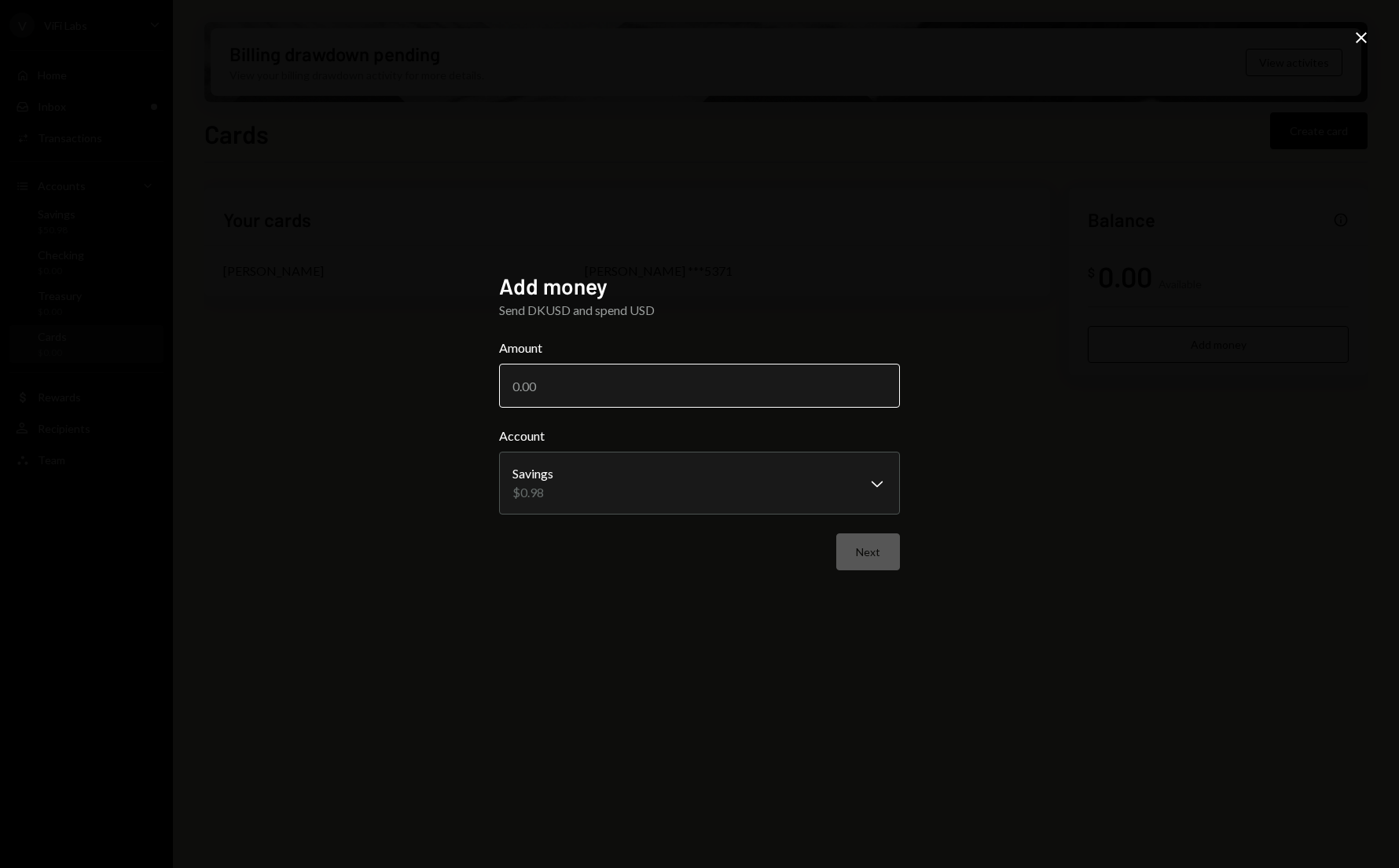
click at [622, 387] on input "Amount" at bounding box center [700, 386] width 401 height 44
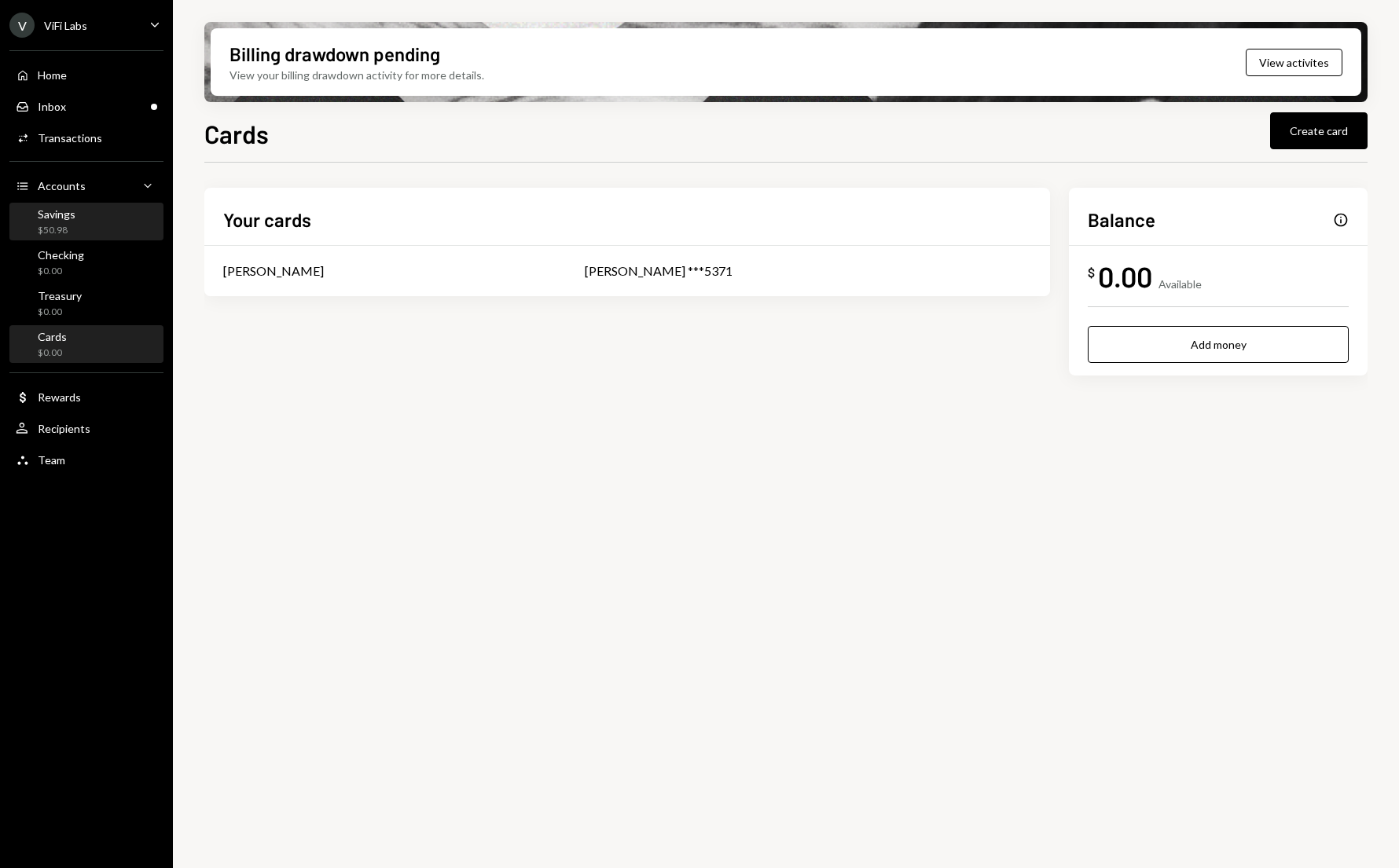
click at [76, 232] on div "Savings $50.98" at bounding box center [86, 222] width 141 height 30
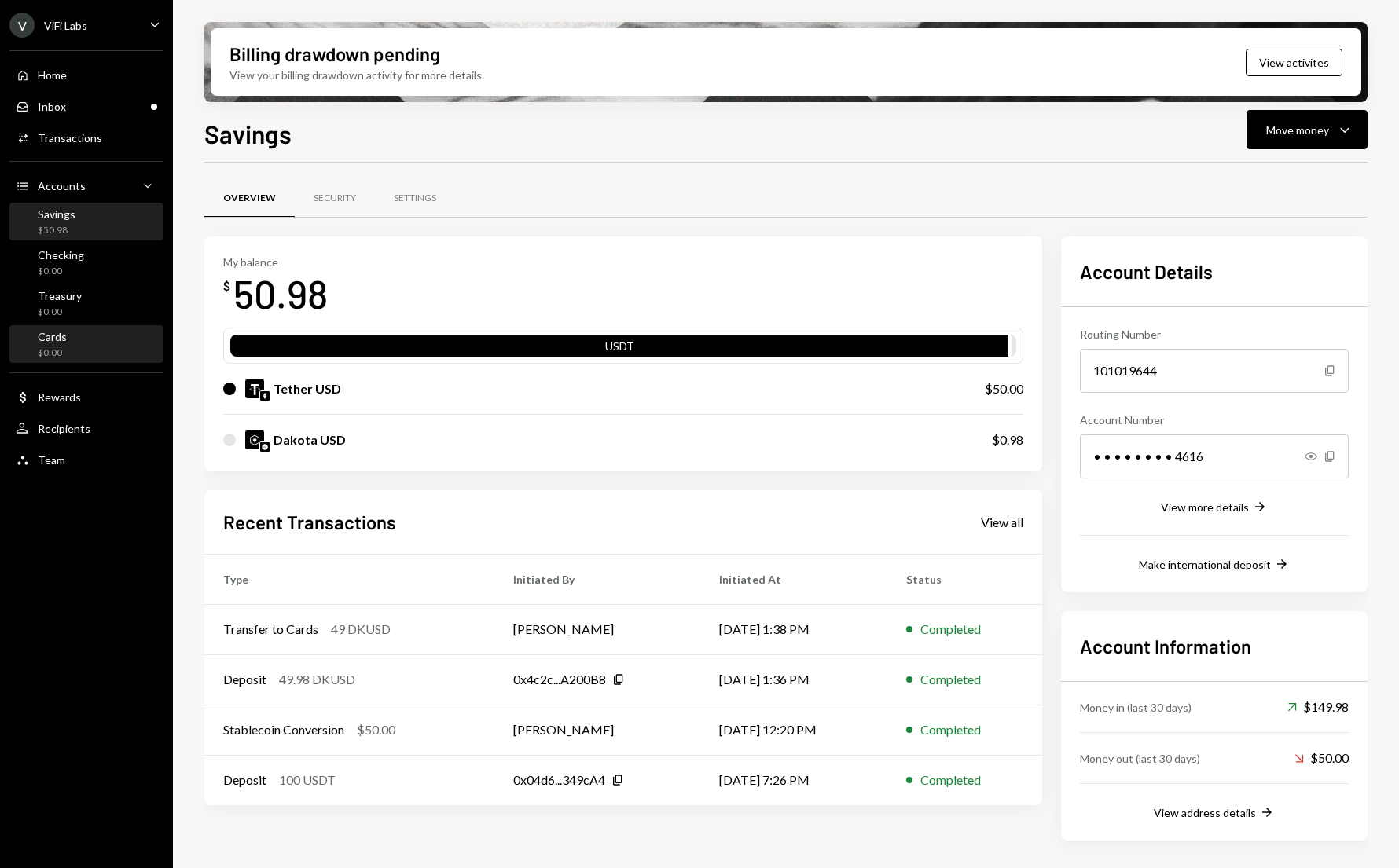
click at [81, 344] on div "Cards $0.00" at bounding box center [86, 344] width 141 height 30
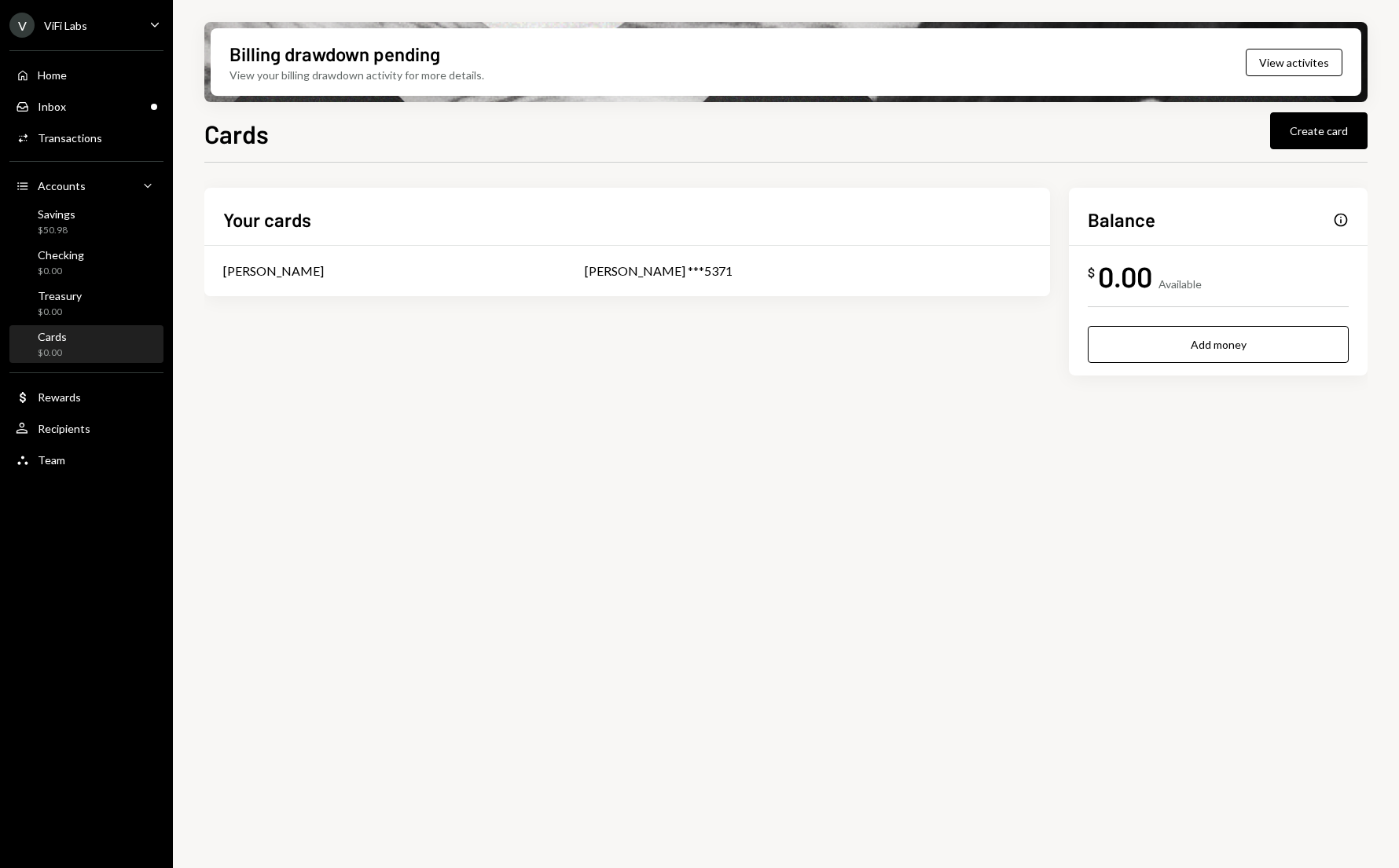
click at [62, 348] on div "$0.00" at bounding box center [52, 353] width 29 height 14
click at [81, 227] on div "Savings $50.98" at bounding box center [86, 222] width 141 height 30
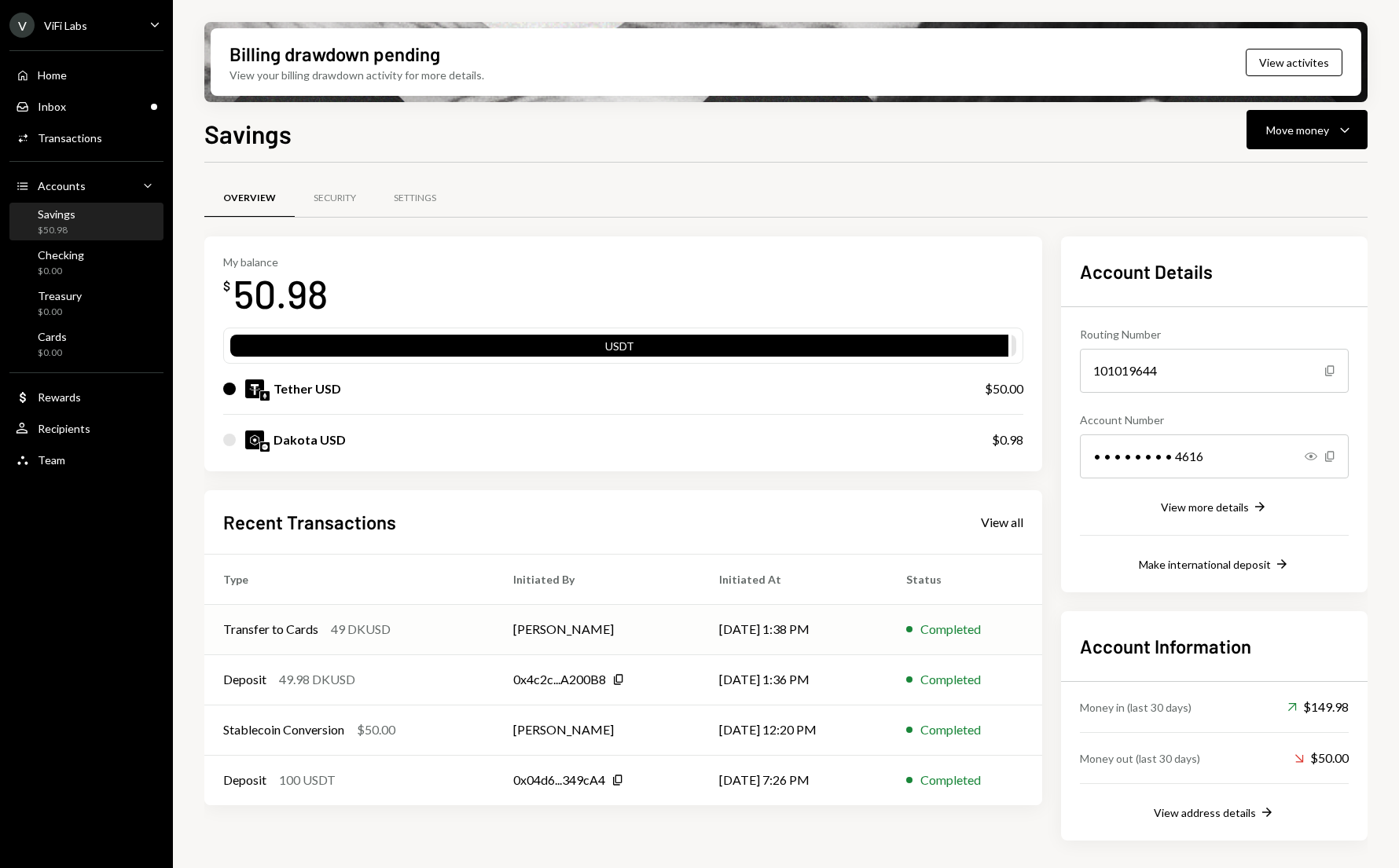
click at [427, 629] on div "Transfer to Cards 49 DKUSD" at bounding box center [349, 629] width 253 height 19
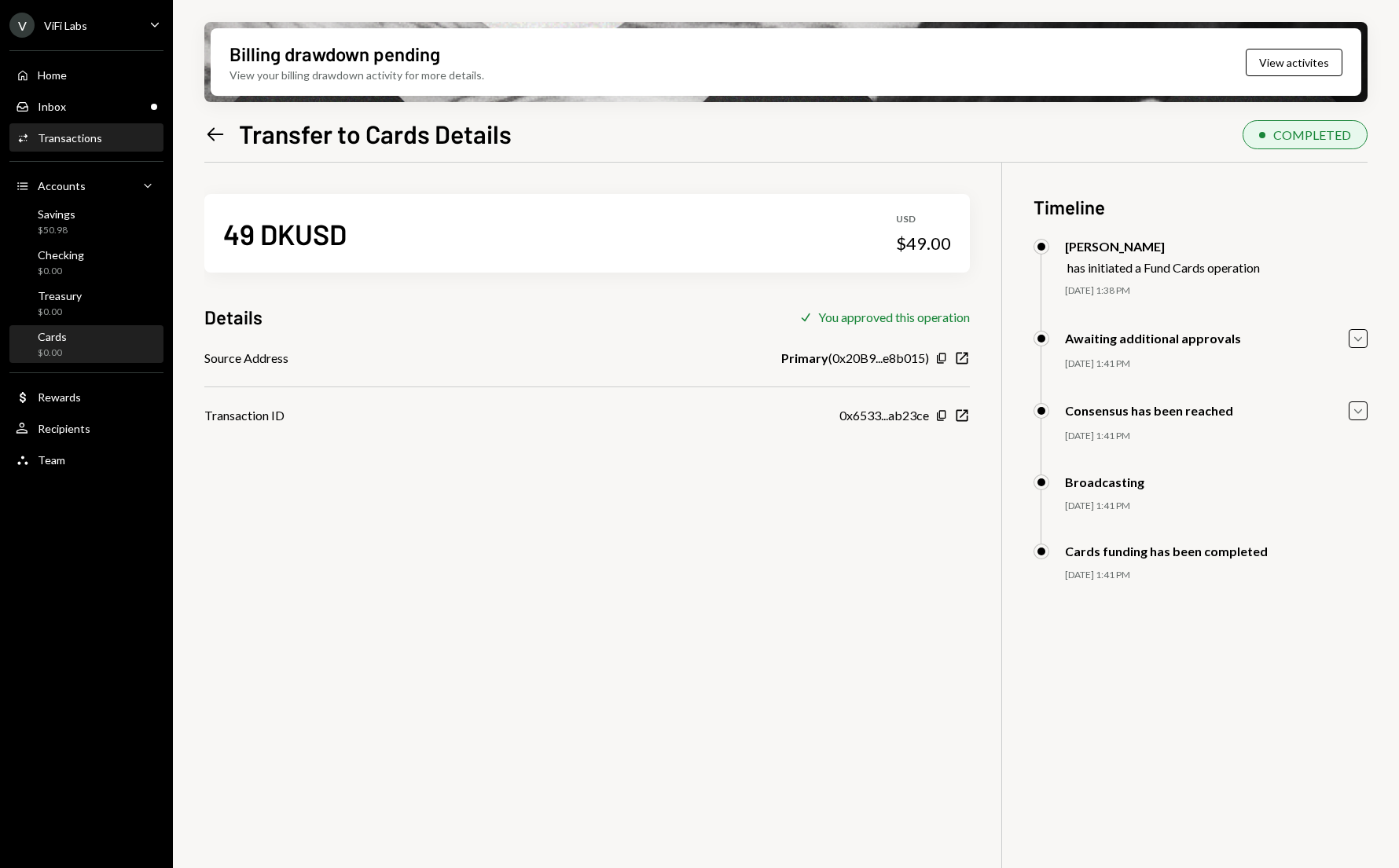
click at [75, 349] on div "Cards $0.00" at bounding box center [86, 344] width 141 height 30
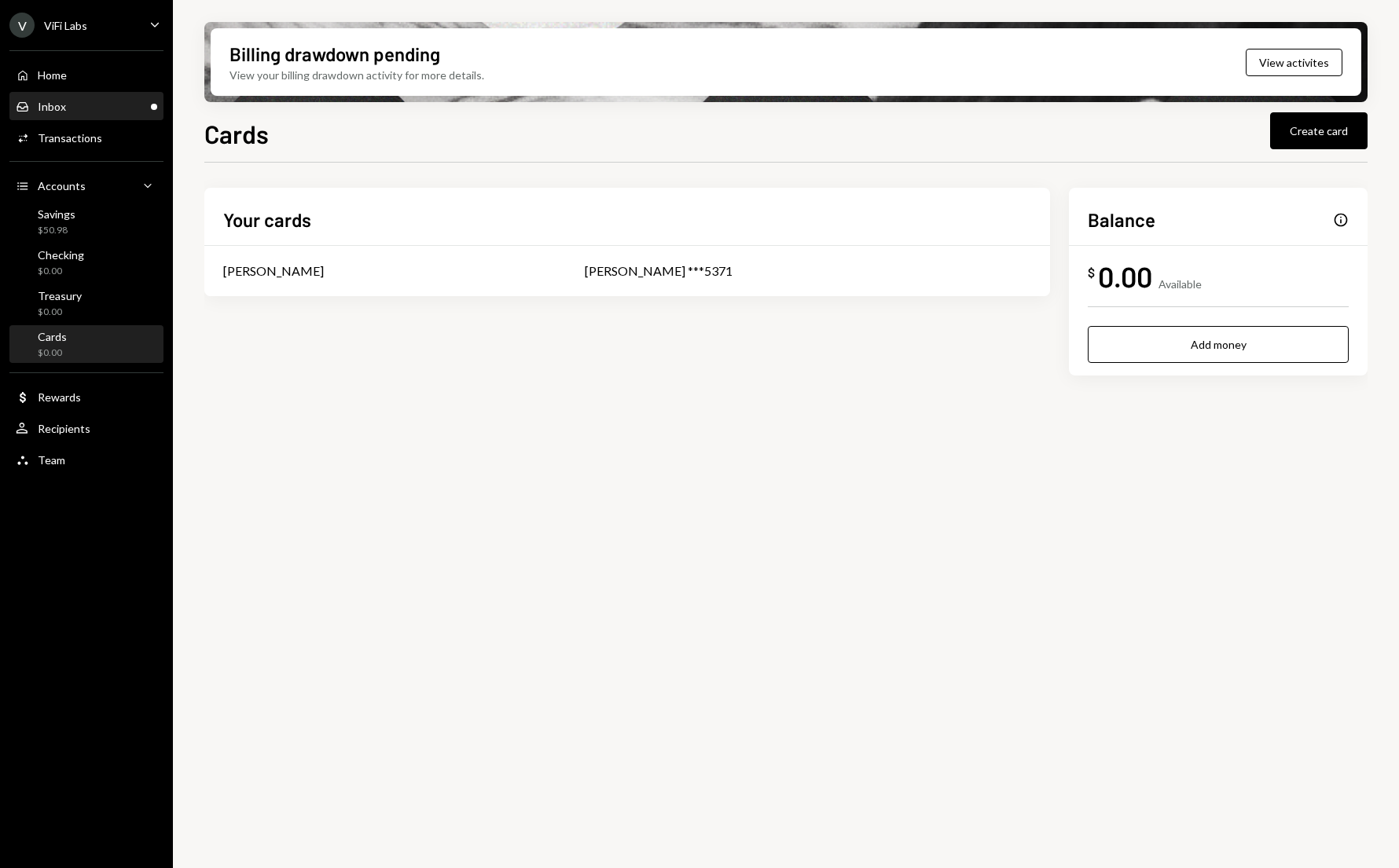
click at [59, 111] on div "Inbox" at bounding box center [52, 106] width 28 height 14
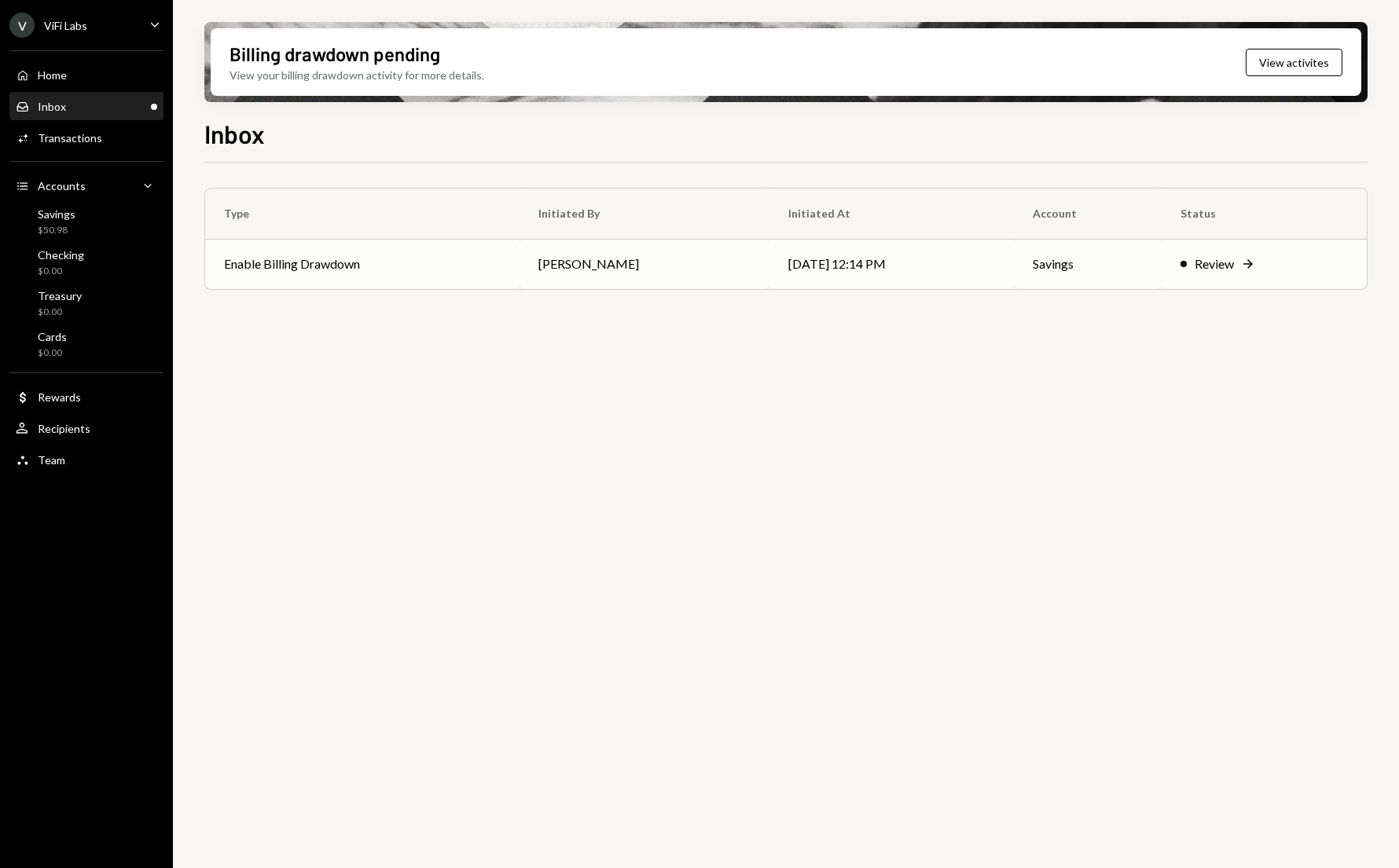
click at [424, 267] on td "Enable Billing Drawdown" at bounding box center [362, 264] width 315 height 50
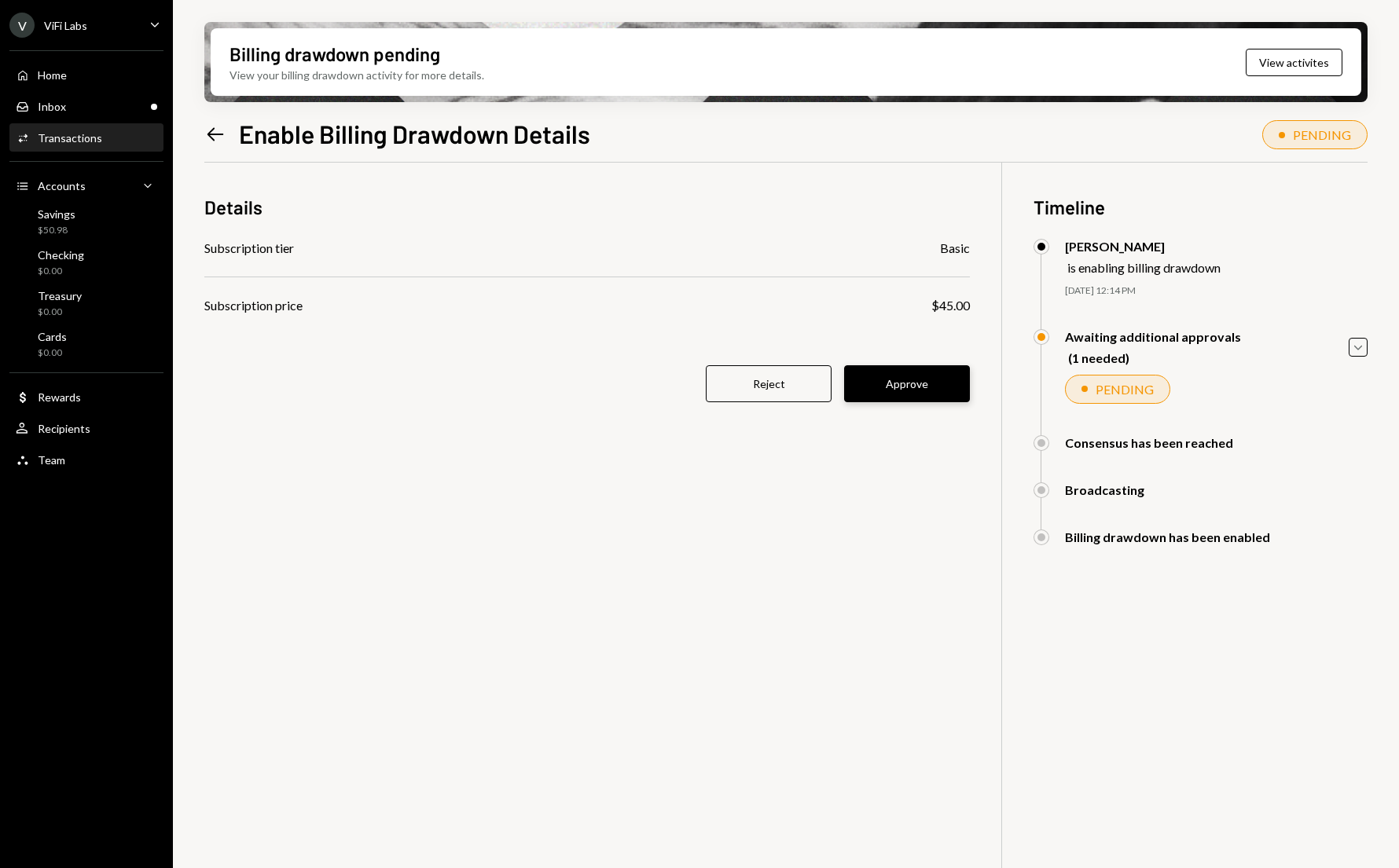
click at [891, 377] on button "Approve" at bounding box center [907, 384] width 126 height 37
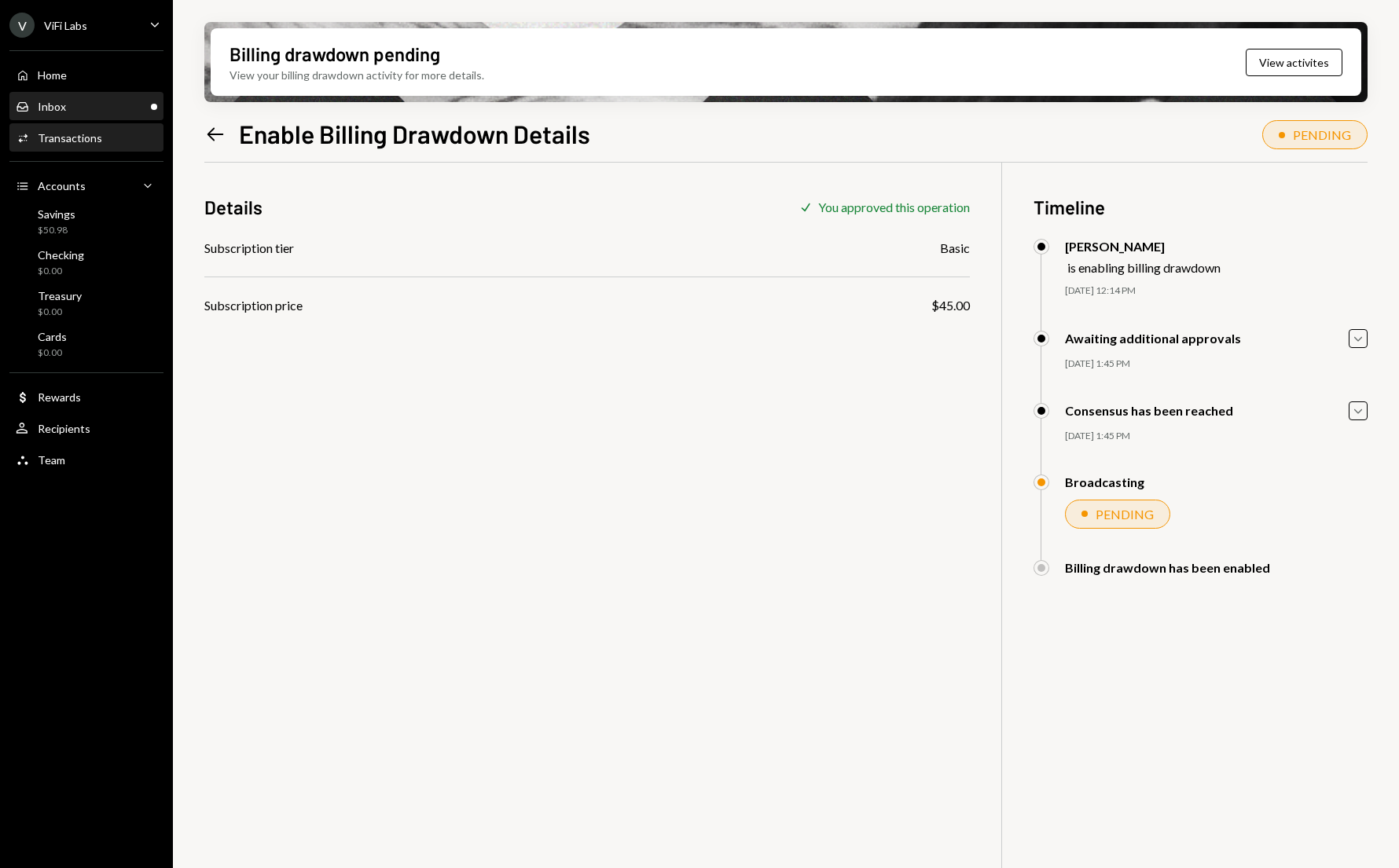
click at [52, 104] on div "Inbox" at bounding box center [52, 106] width 28 height 14
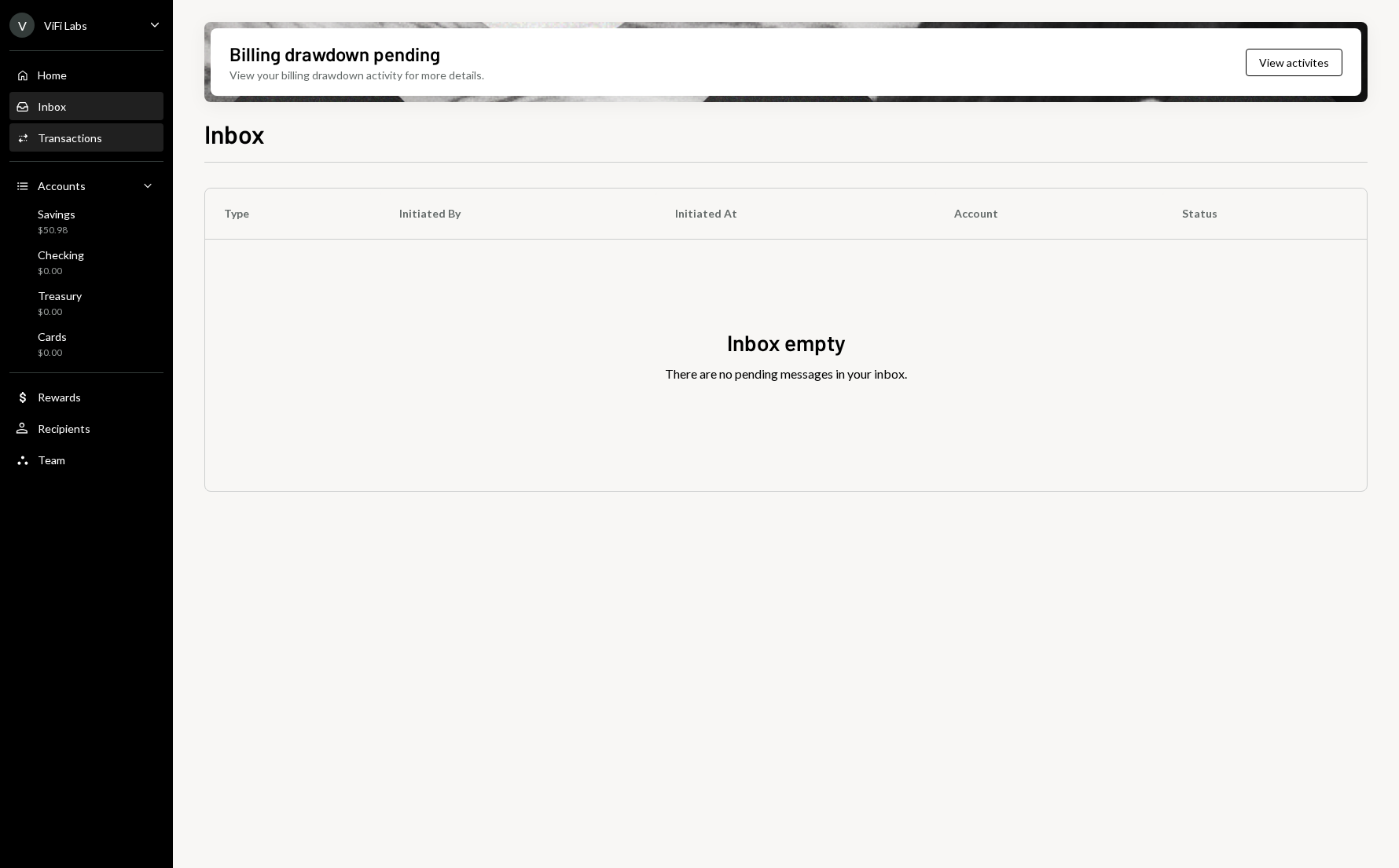
click at [55, 143] on div "Transactions" at bounding box center [70, 138] width 65 height 14
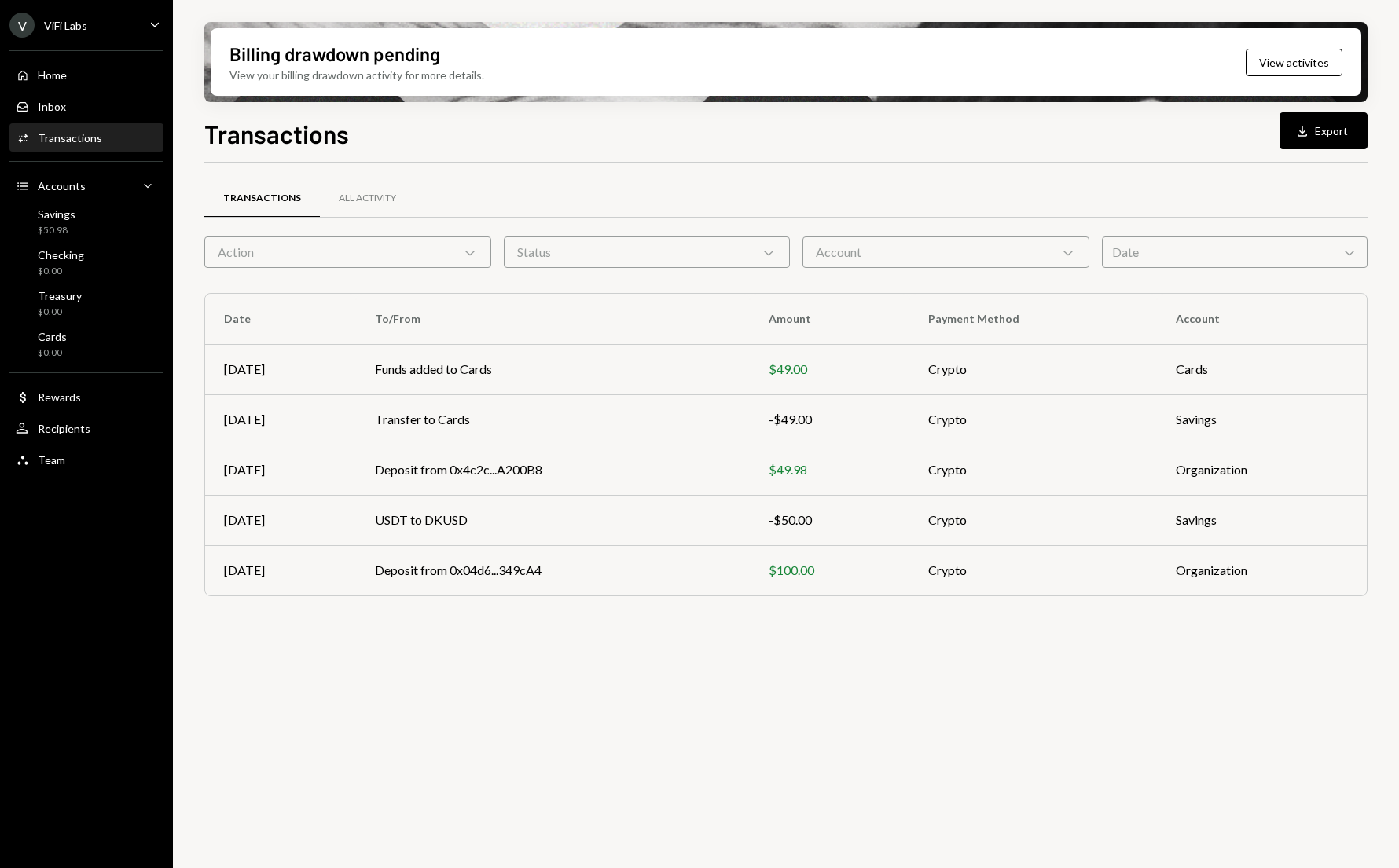
click at [425, 667] on div "Transactions All Activity Action Chevron Down Status Chevron Down Account Chevr…" at bounding box center [786, 524] width 1163 height 724
click at [436, 367] on td "Funds added to Cards" at bounding box center [553, 369] width 394 height 50
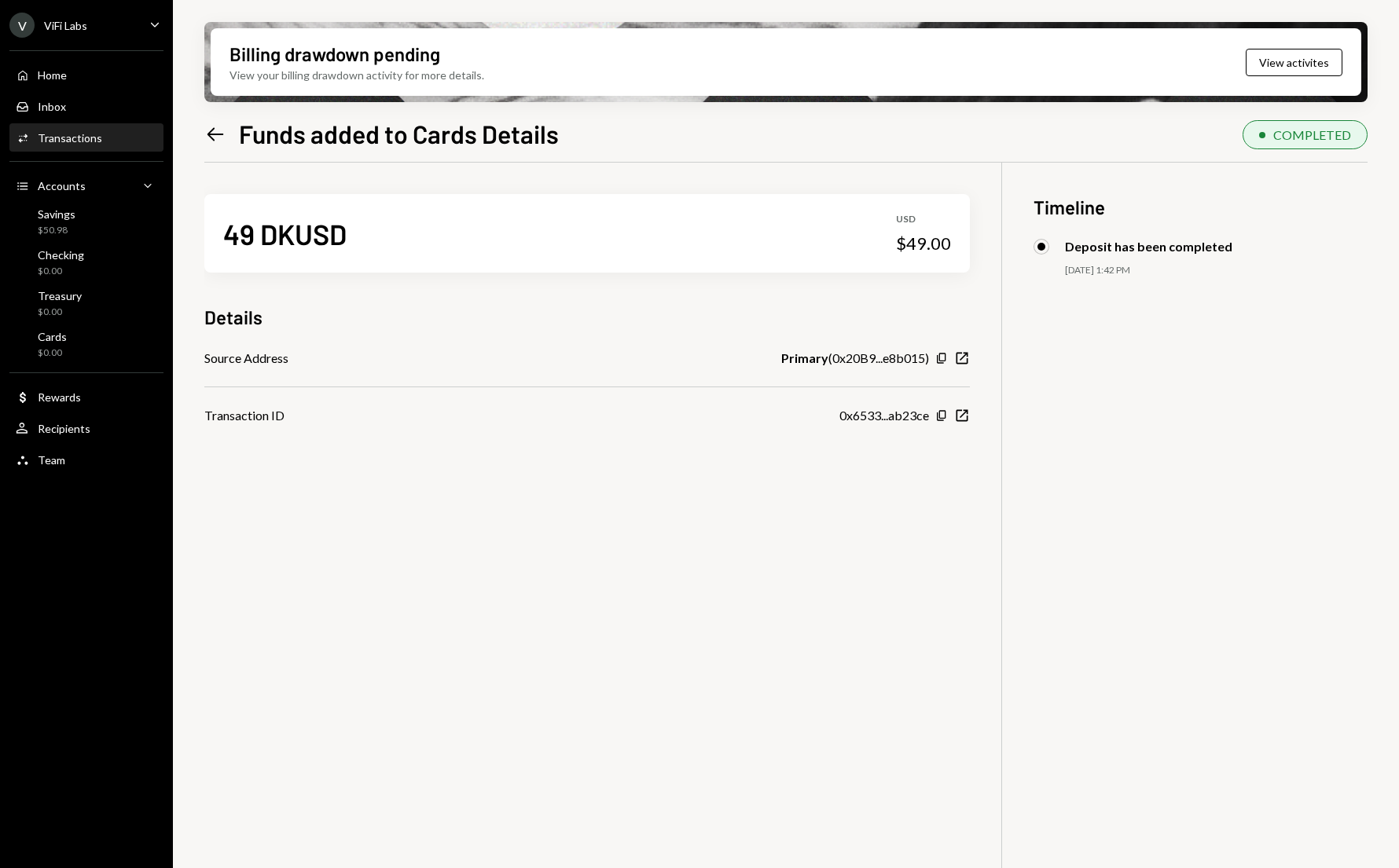
click at [219, 128] on icon "Left Arrow" at bounding box center [215, 134] width 22 height 22
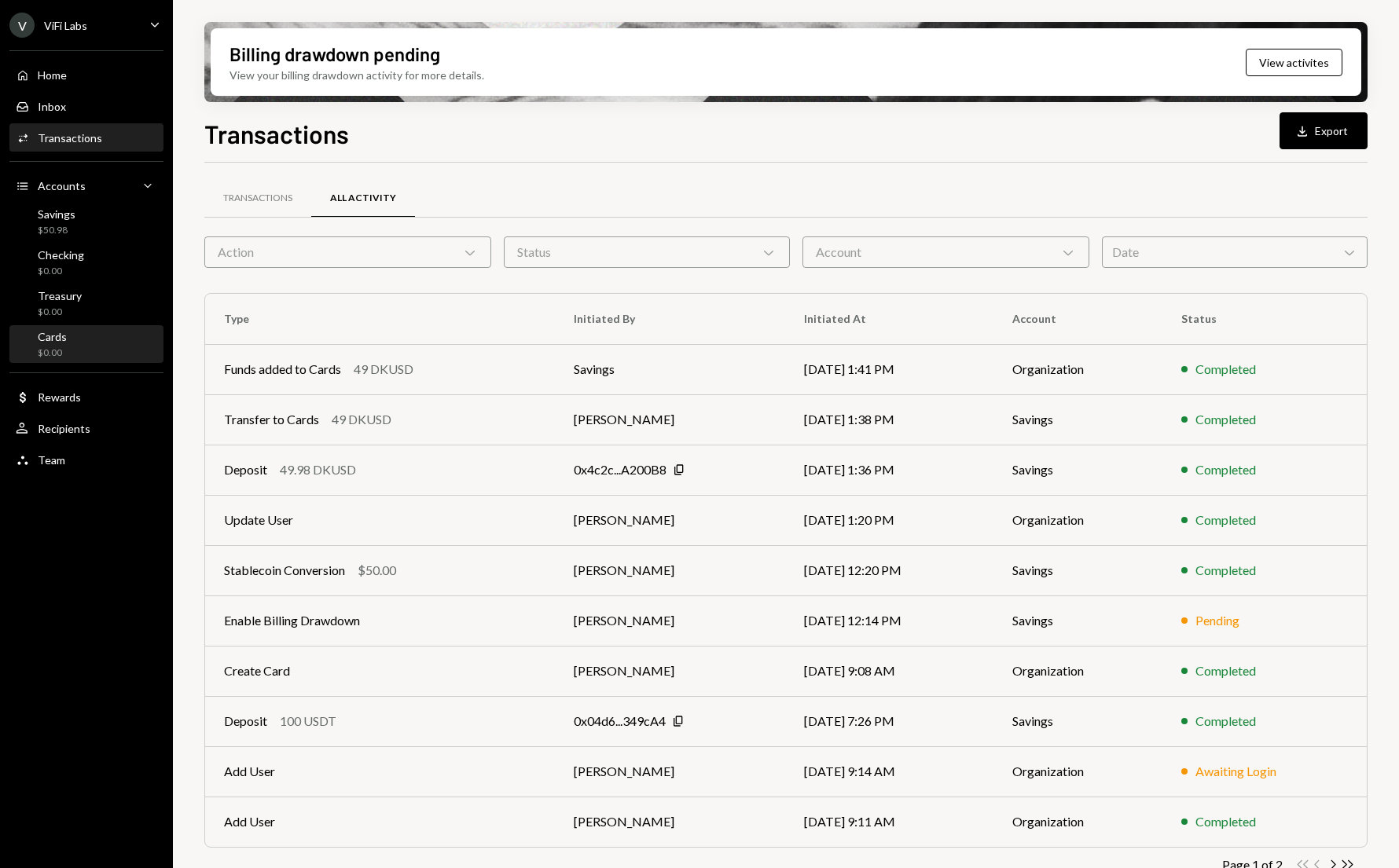
click at [60, 347] on div "$0.00" at bounding box center [52, 353] width 29 height 14
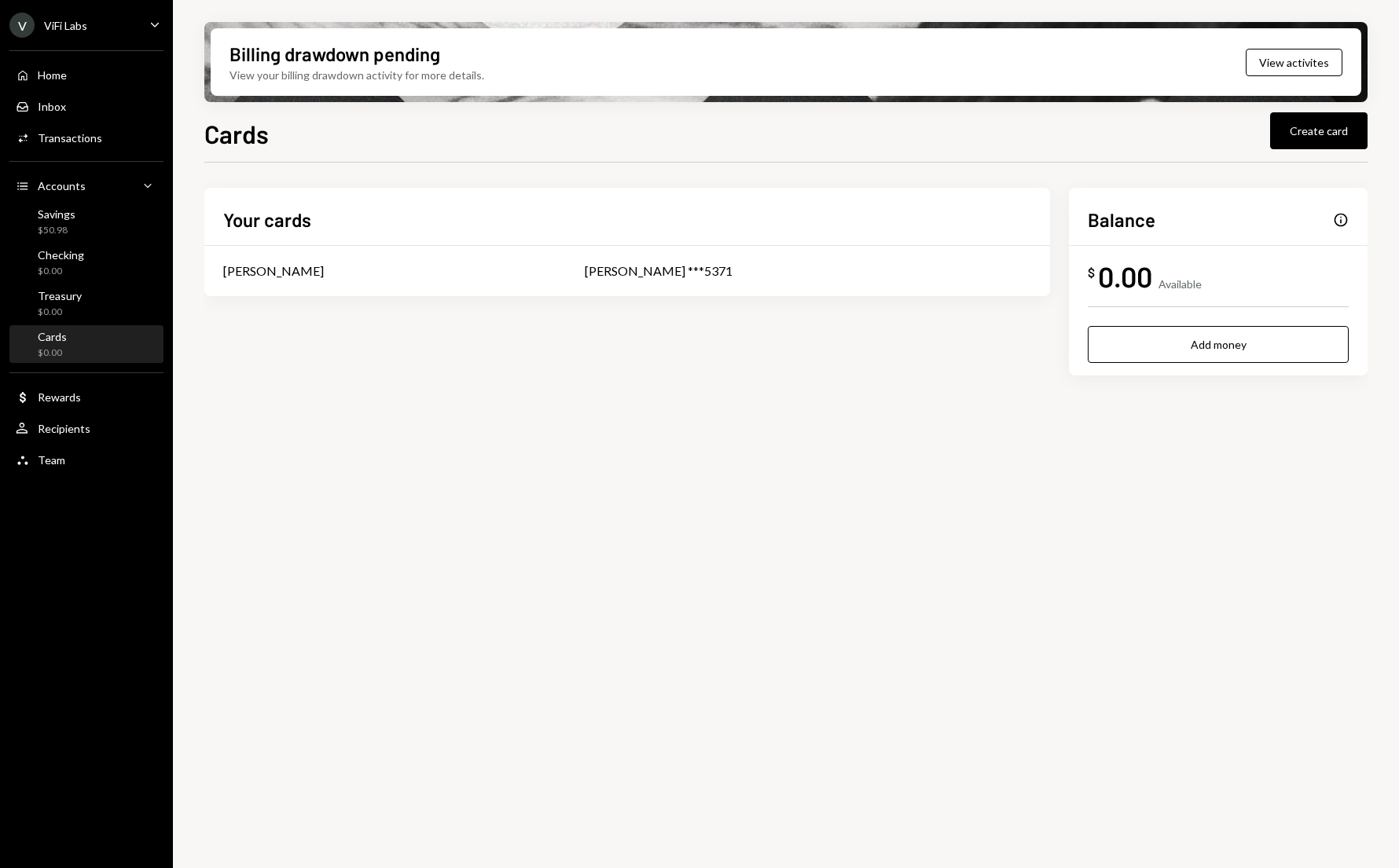
click at [650, 420] on div "Your cards Tony Olendo Tony Olendo ***5371 Balance Info $ 0.00 Available Add mo…" at bounding box center [786, 307] width 1163 height 238
click at [1341, 218] on div "Info" at bounding box center [1340, 219] width 15 height 15
click at [721, 273] on div "[PERSON_NAME] ***5371" at bounding box center [808, 270] width 446 height 19
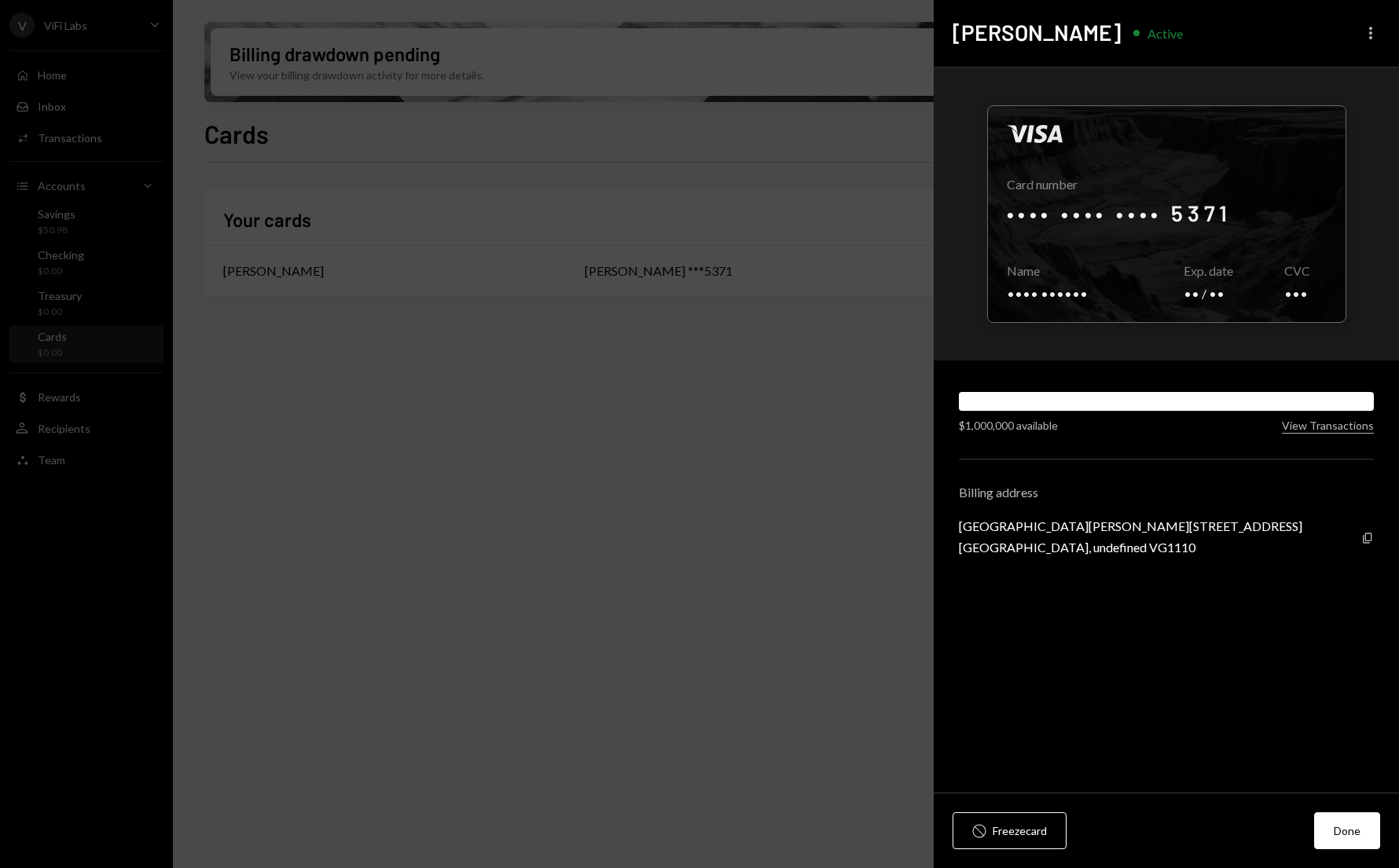
click at [1371, 36] on icon "button" at bounding box center [1371, 33] width 3 height 13
click at [1321, 685] on div "Visa Card number •••• •••• •••• 5371 Copy Name •••• •••••• Copy Exp. date •• / …" at bounding box center [1166, 431] width 466 height 726
click at [1337, 426] on button "View Transactions" at bounding box center [1328, 426] width 92 height 15
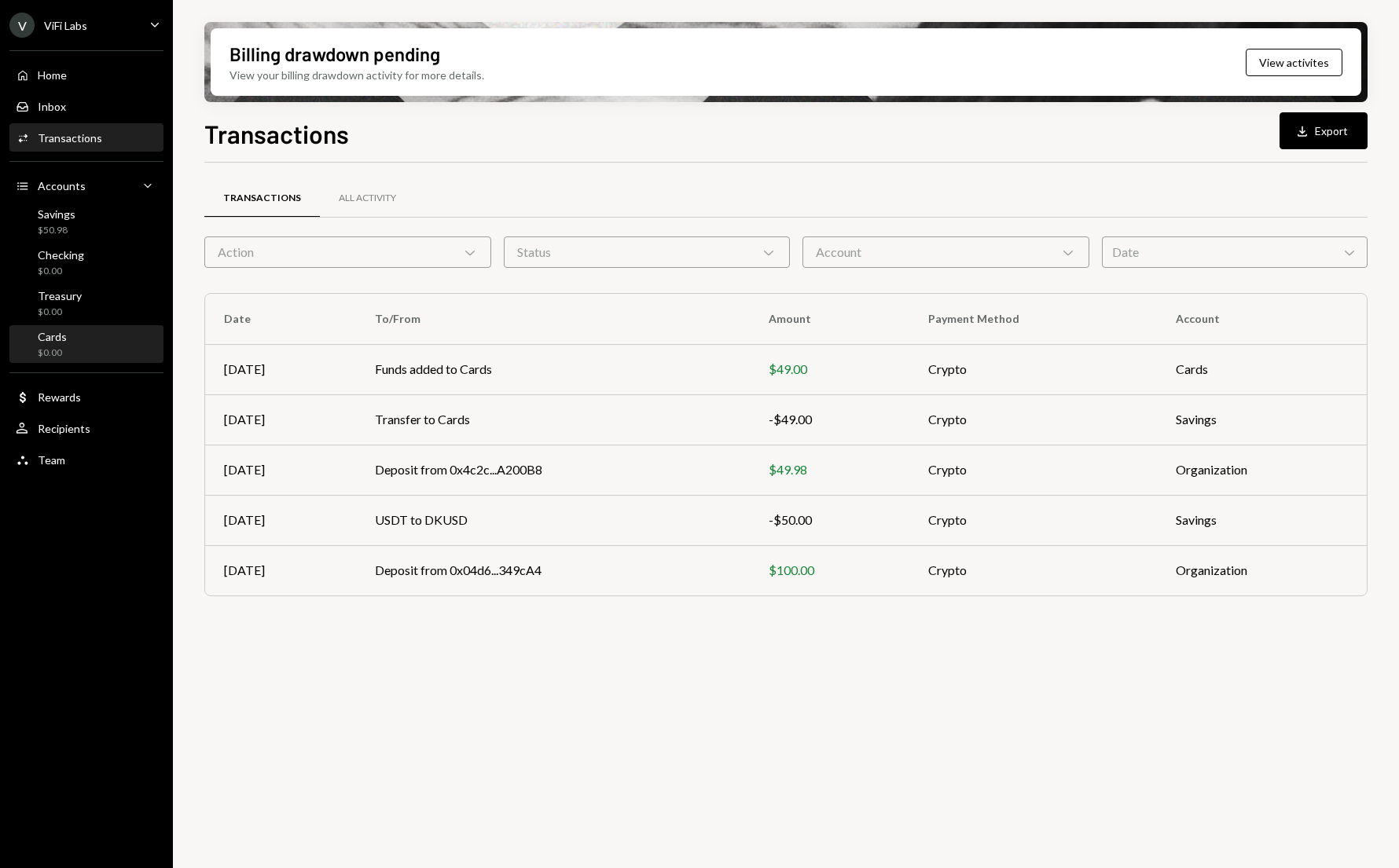
click at [61, 361] on div "Cards $0.00" at bounding box center [86, 344] width 141 height 36
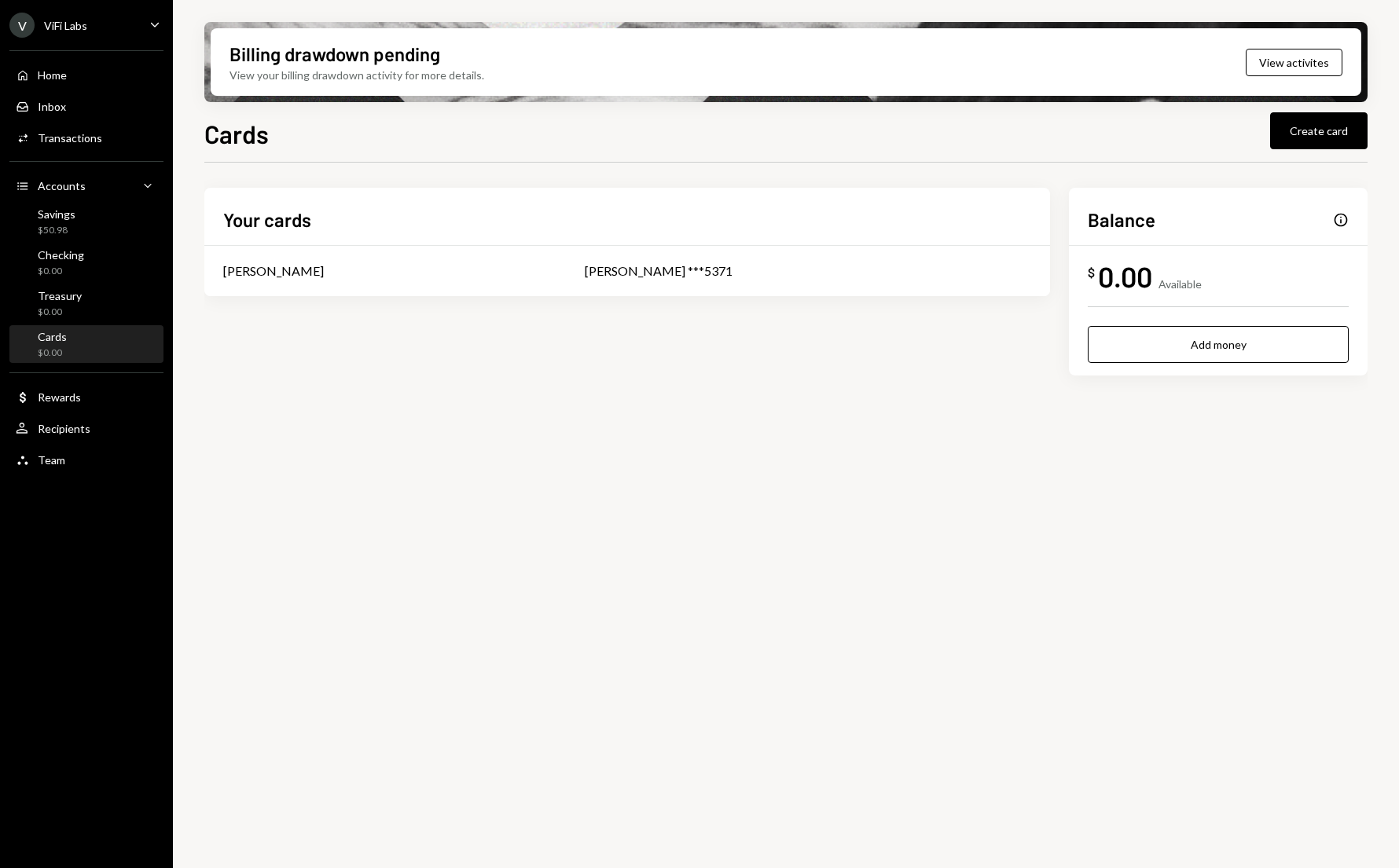
click at [325, 426] on div "Your cards Tony Olendo Tony Olendo ***5371 Balance Info $ 0.00 Available Add mo…" at bounding box center [786, 524] width 1163 height 724
